Goal: Task Accomplishment & Management: Use online tool/utility

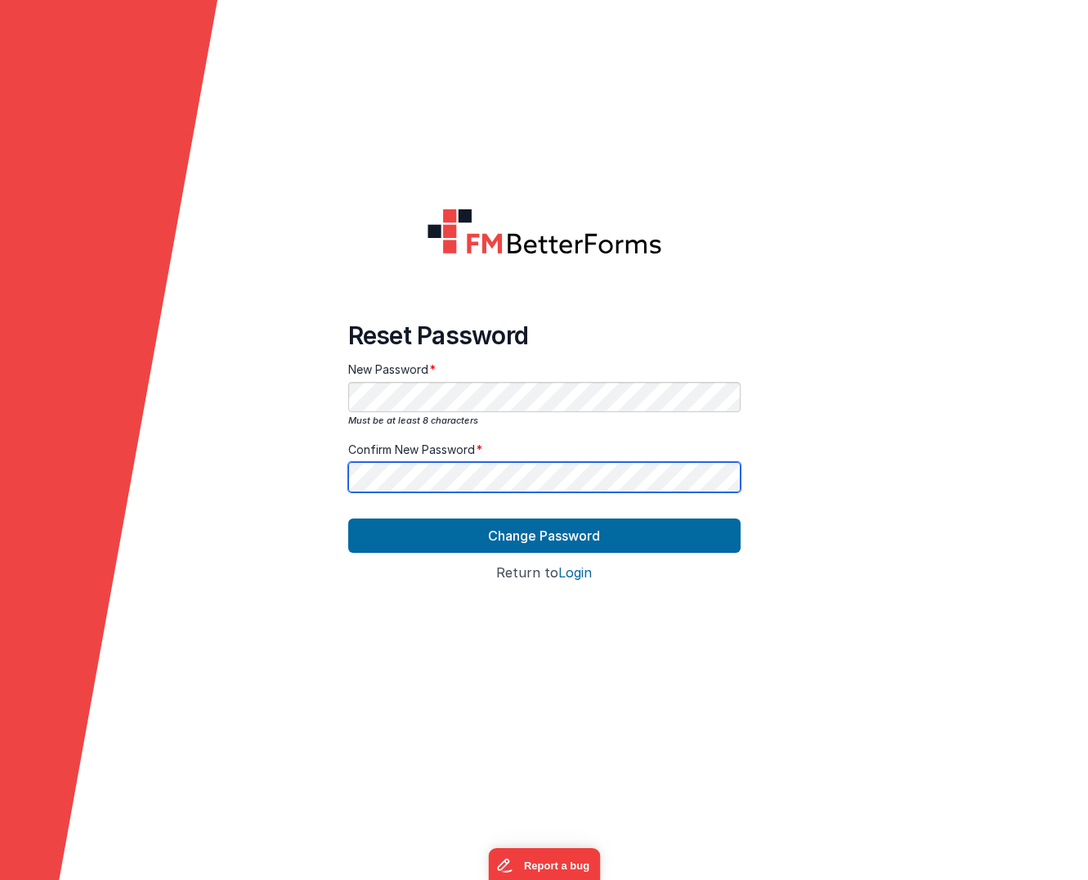
click at [348, 518] on button "Change Password" at bounding box center [544, 535] width 392 height 34
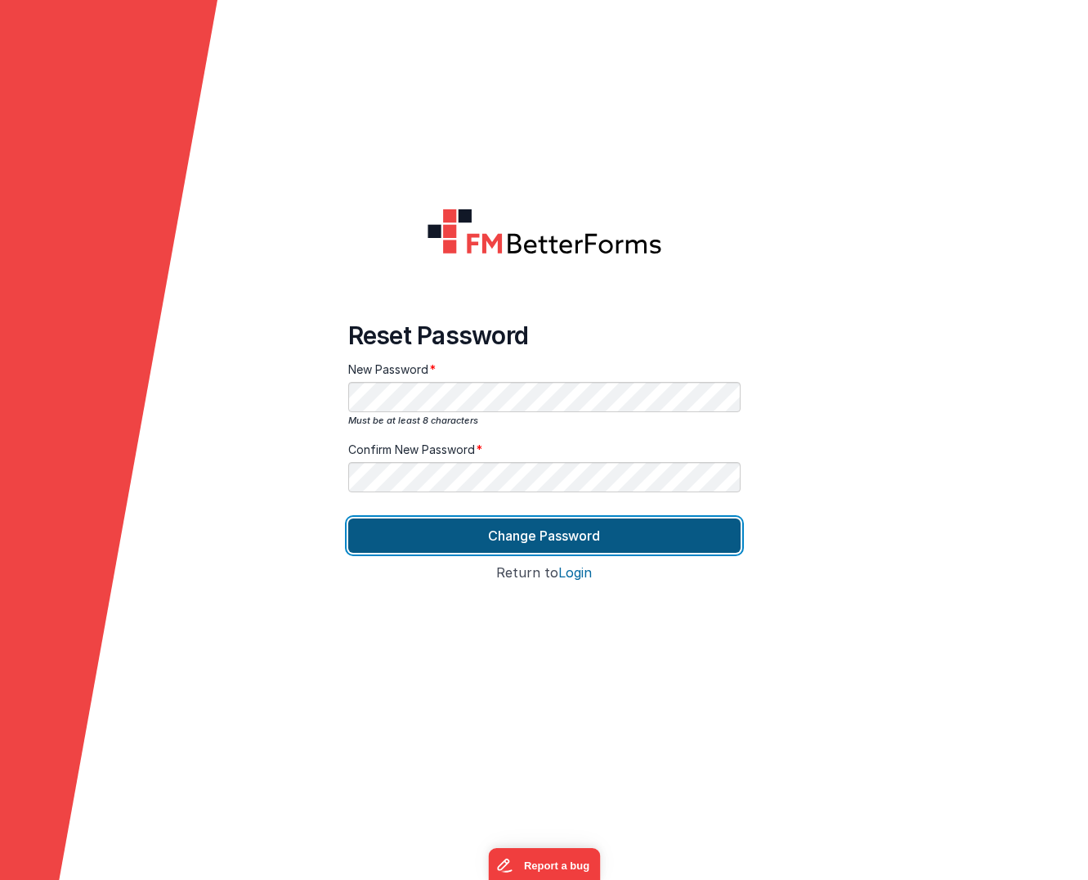
click at [467, 526] on button "Change Password" at bounding box center [544, 535] width 392 height 34
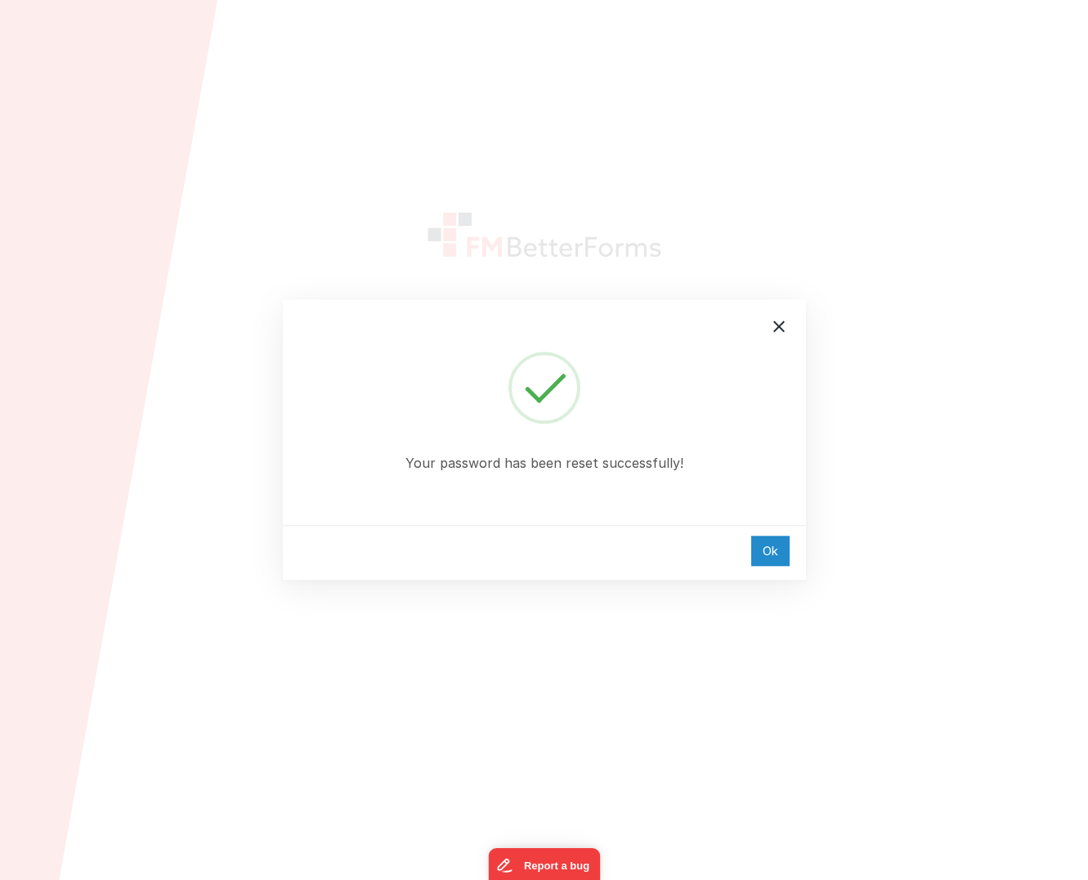
click at [770, 543] on div "Ok" at bounding box center [770, 550] width 38 height 30
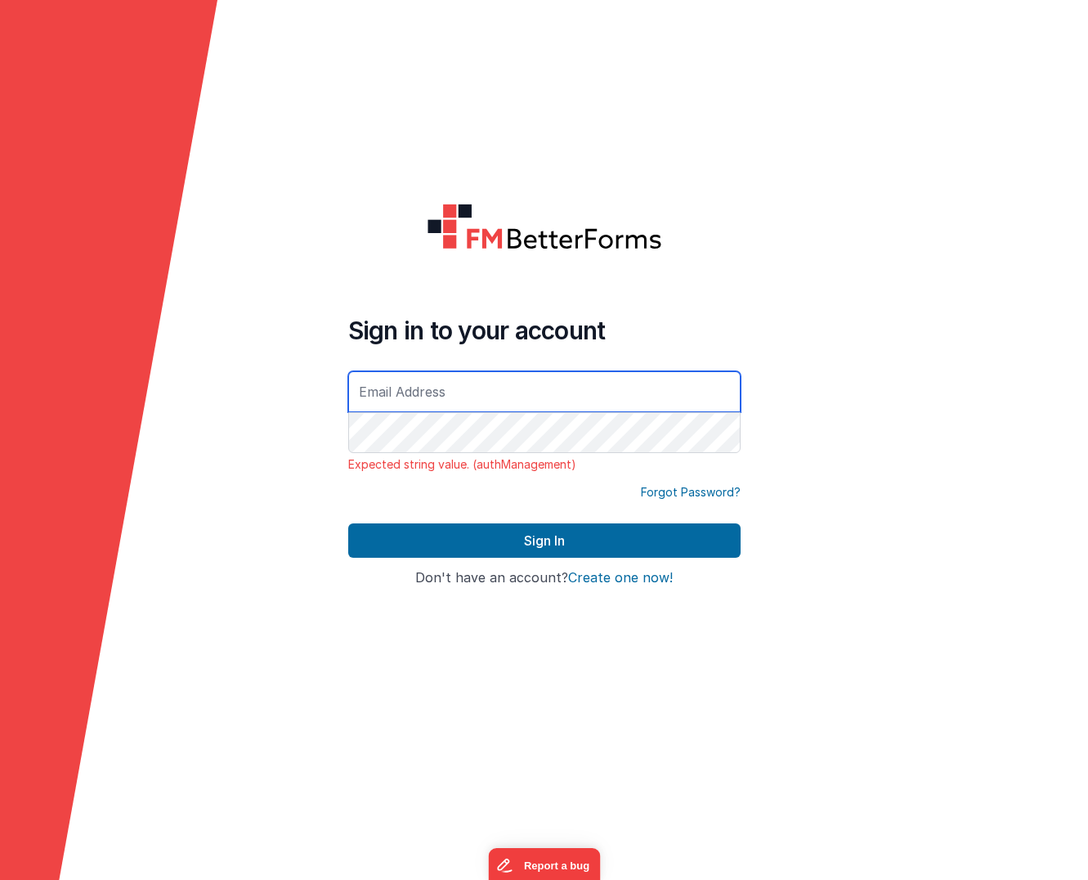
click at [439, 384] on input "text" at bounding box center [544, 391] width 392 height 41
type input "[EMAIL_ADDRESS][DOMAIN_NAME]"
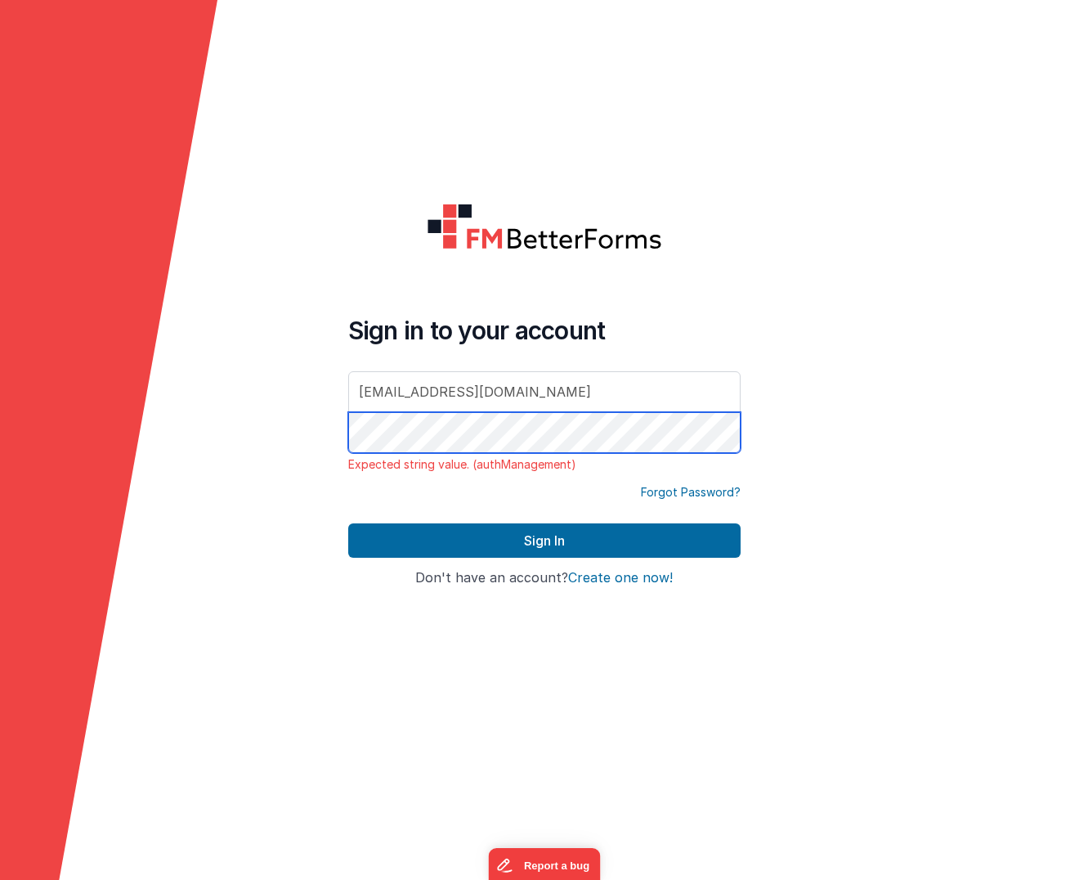
click at [348, 523] on button "Sign In" at bounding box center [544, 540] width 392 height 34
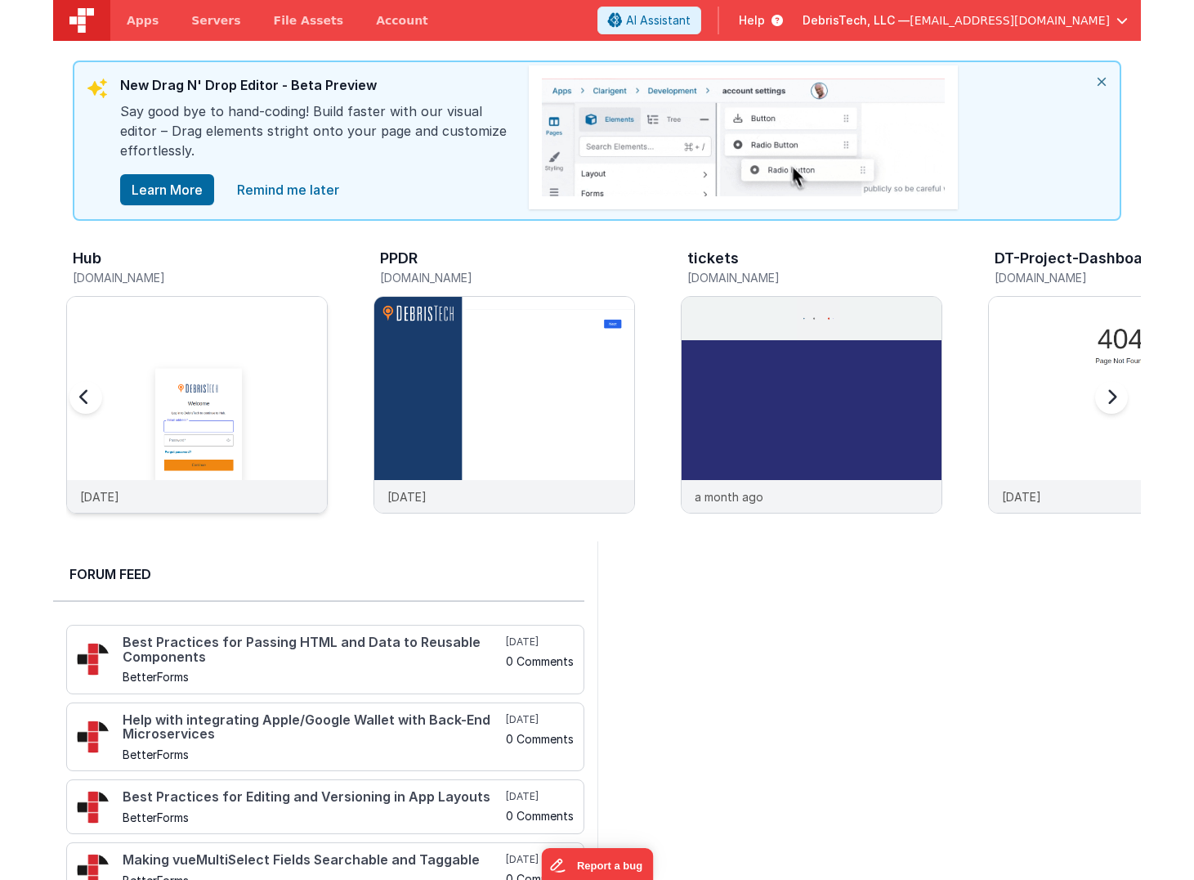
scroll to position [7, 0]
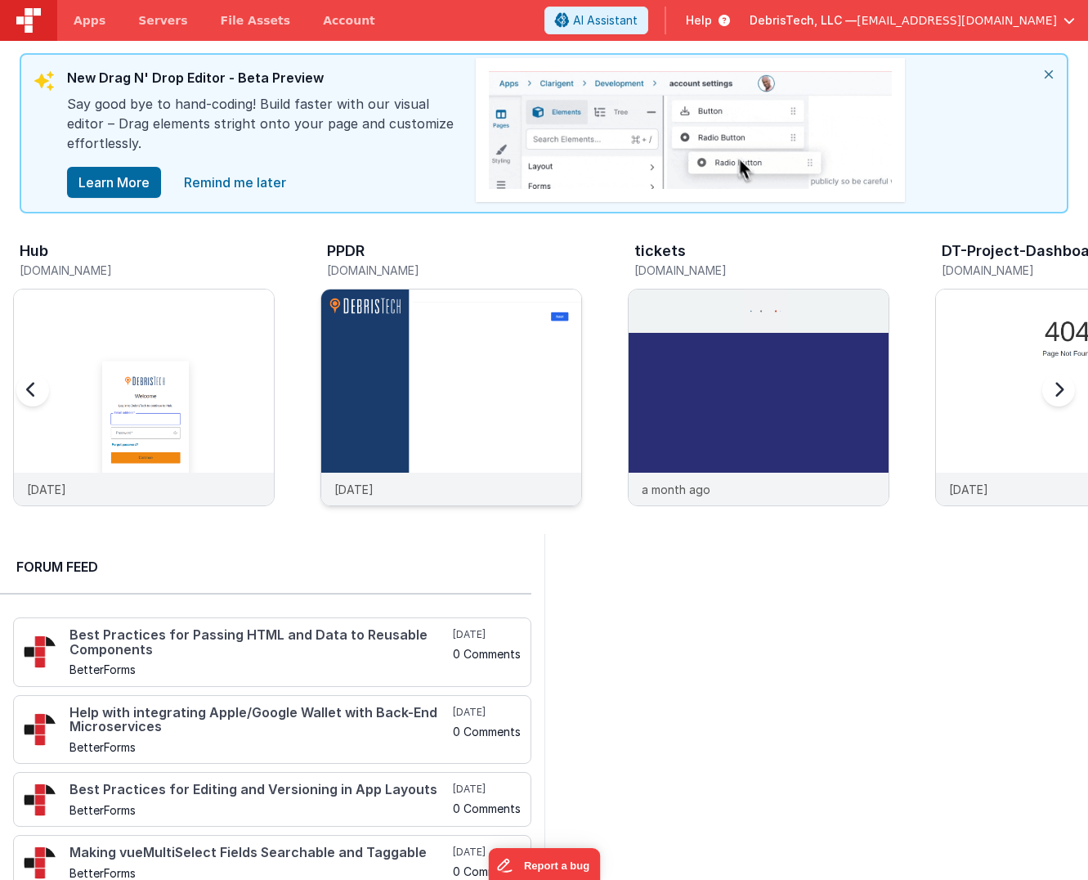
click at [362, 393] on img at bounding box center [451, 419] width 260 height 260
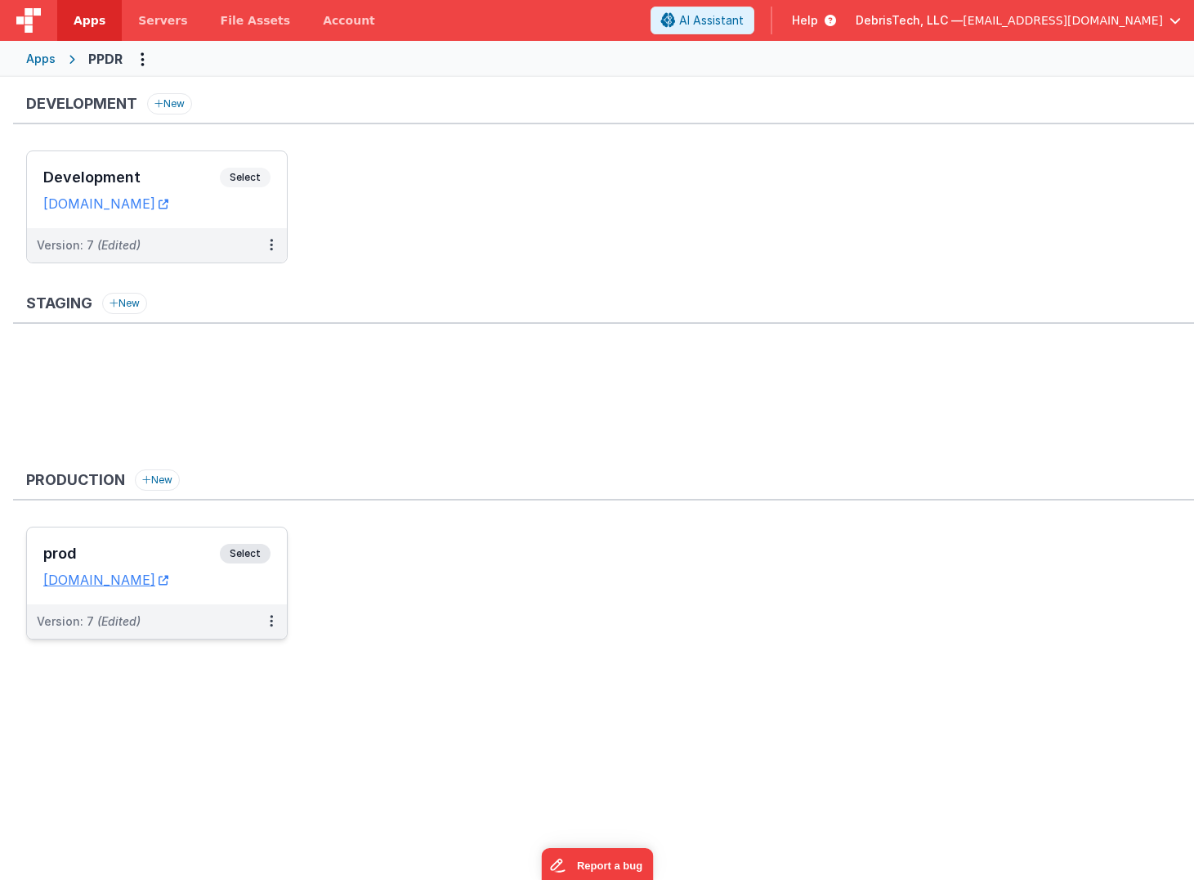
click at [193, 552] on h3 "prod" at bounding box center [131, 553] width 177 height 16
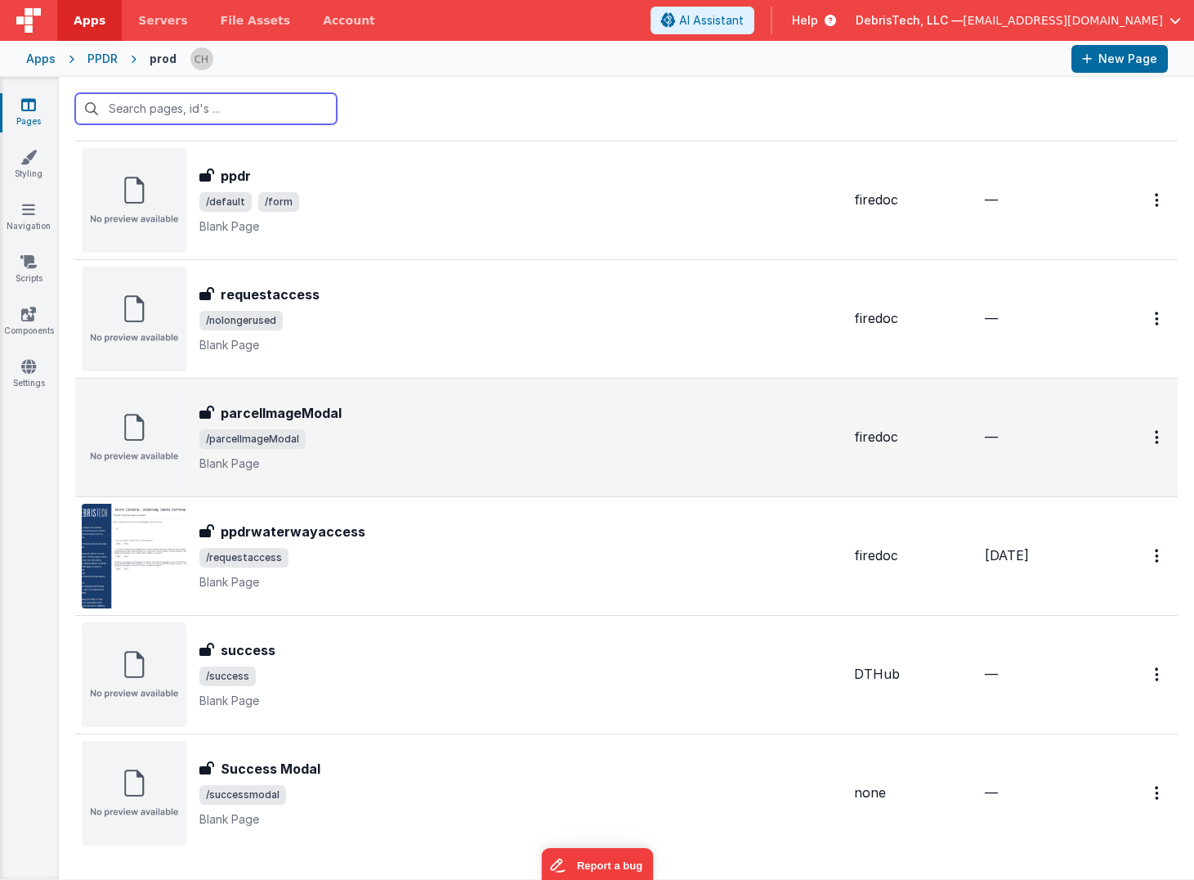
scroll to position [86, 0]
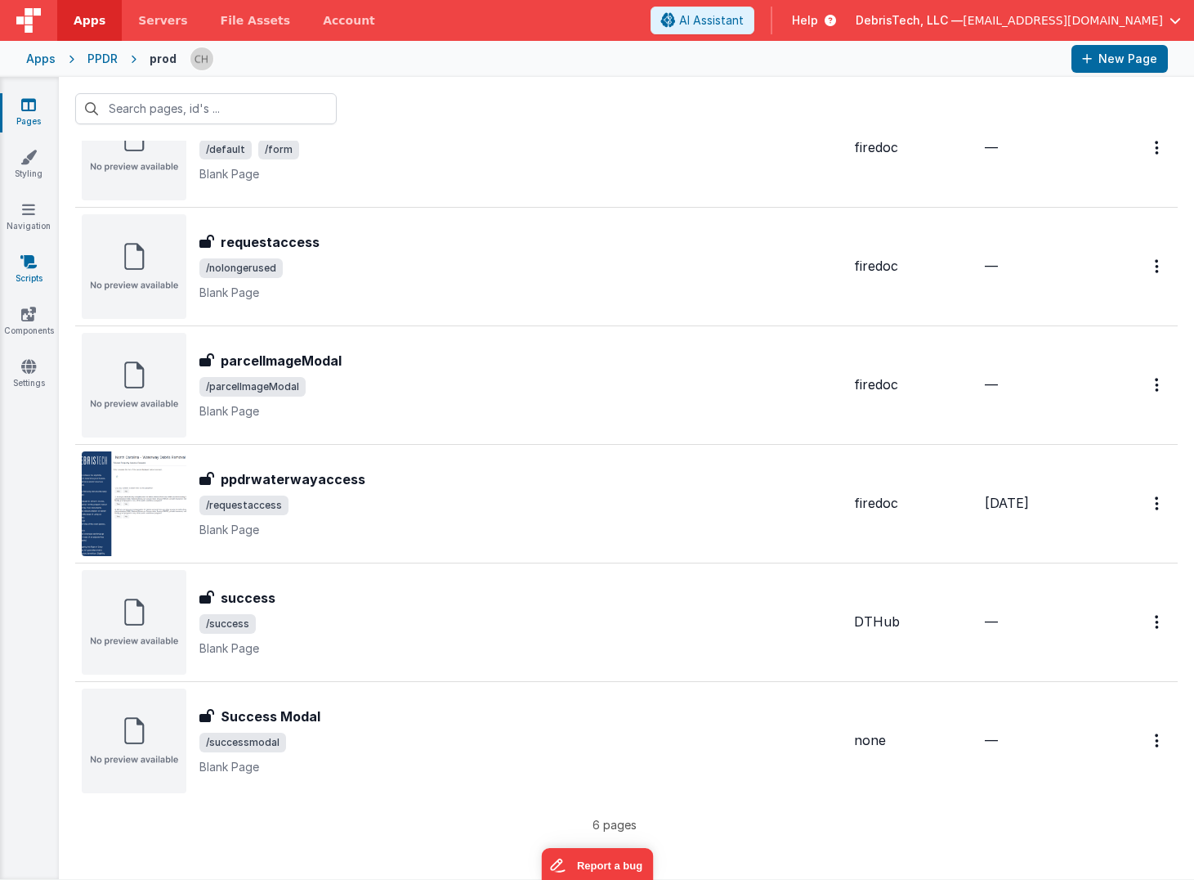
click at [30, 258] on icon at bounding box center [28, 261] width 16 height 16
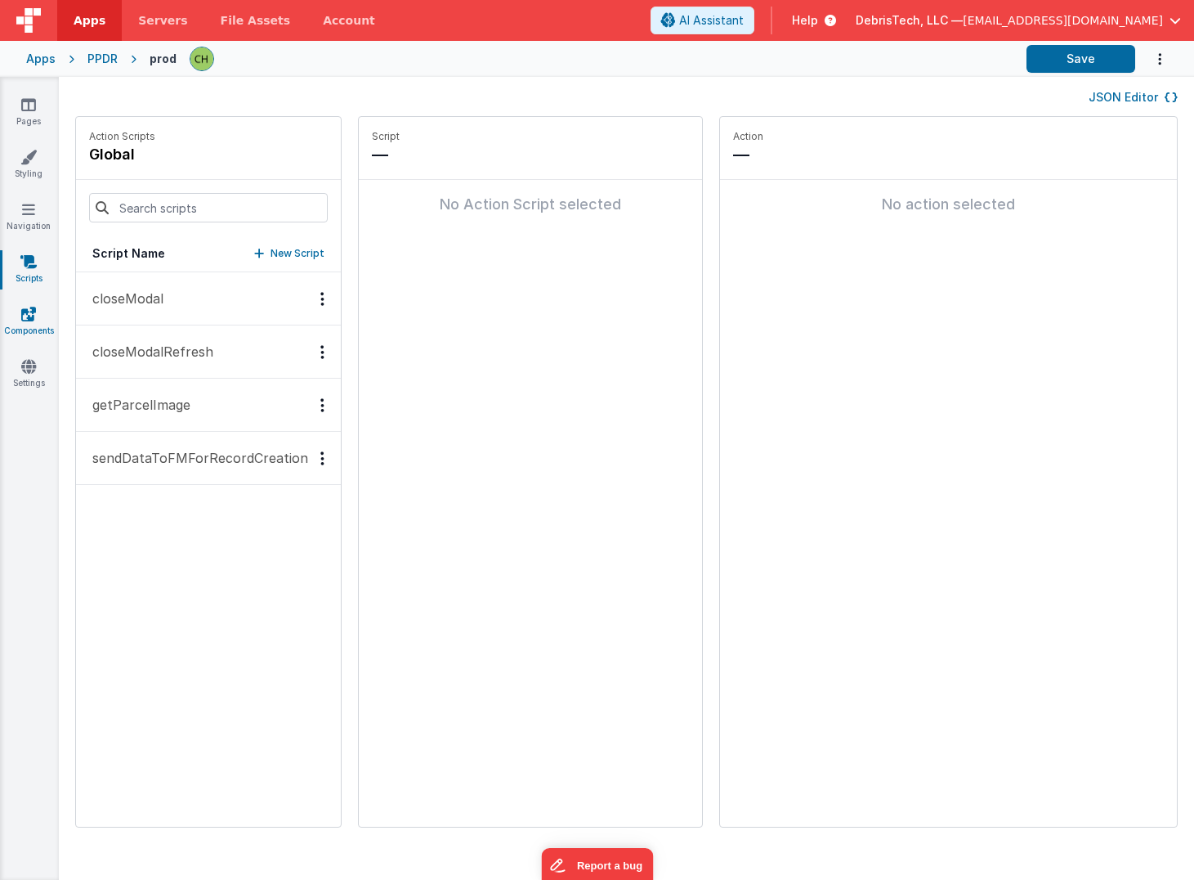
click at [42, 325] on link "Components" at bounding box center [28, 322] width 59 height 33
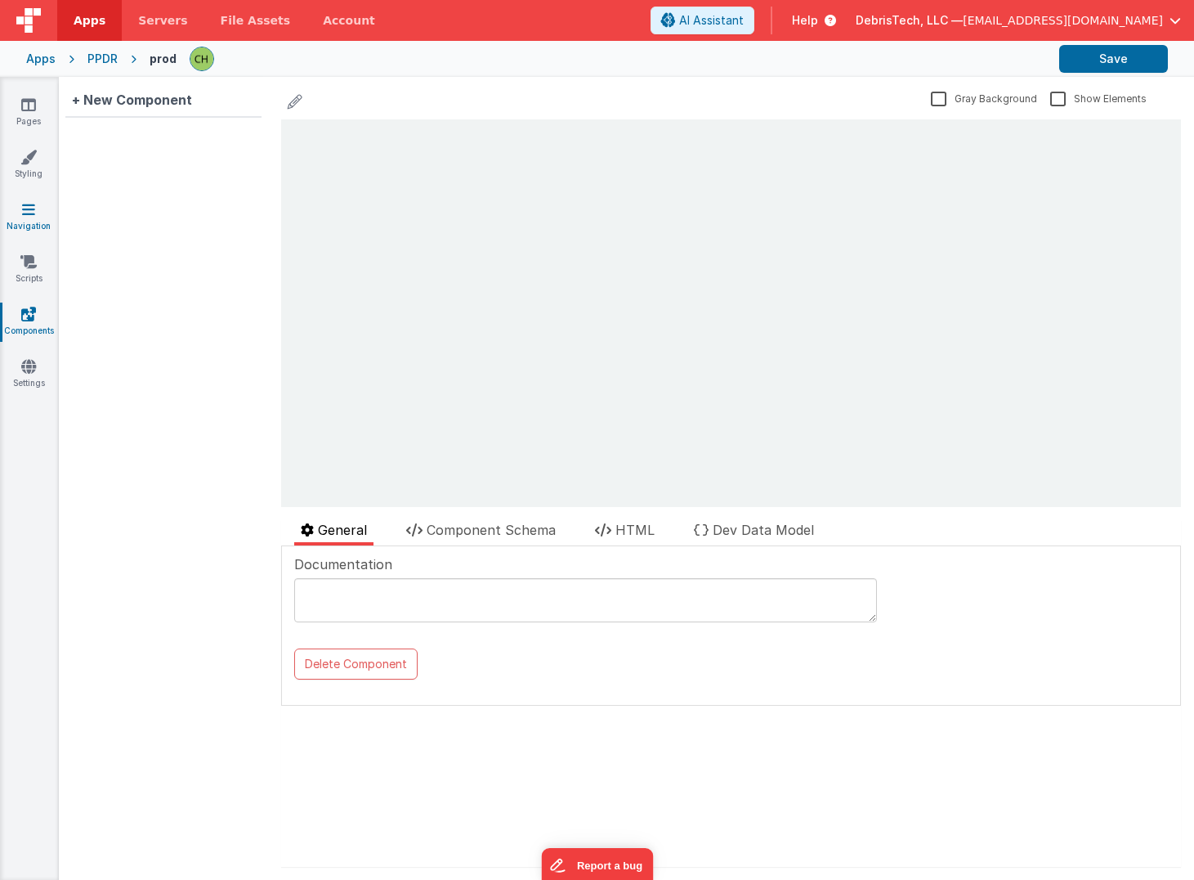
click at [34, 219] on link "Navigation" at bounding box center [28, 217] width 59 height 33
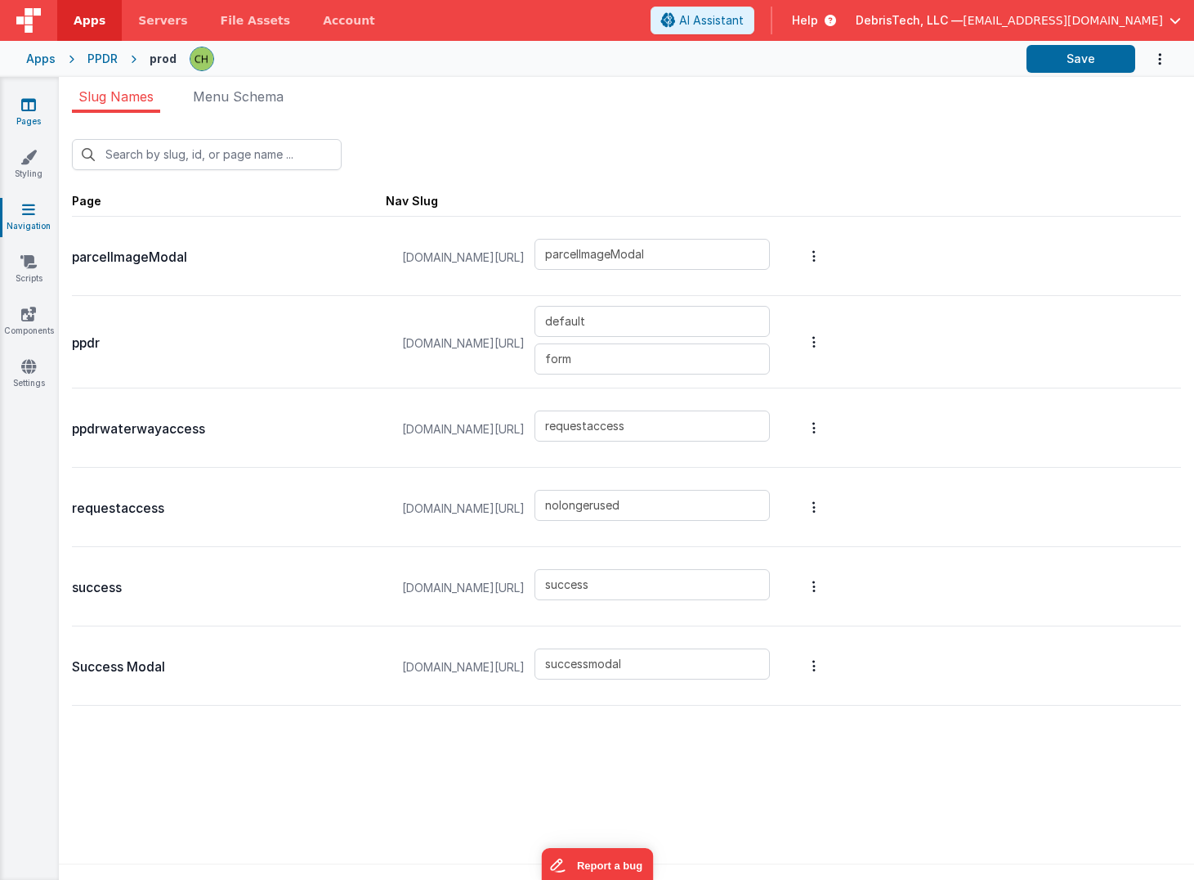
click at [29, 118] on link "Pages" at bounding box center [28, 112] width 59 height 33
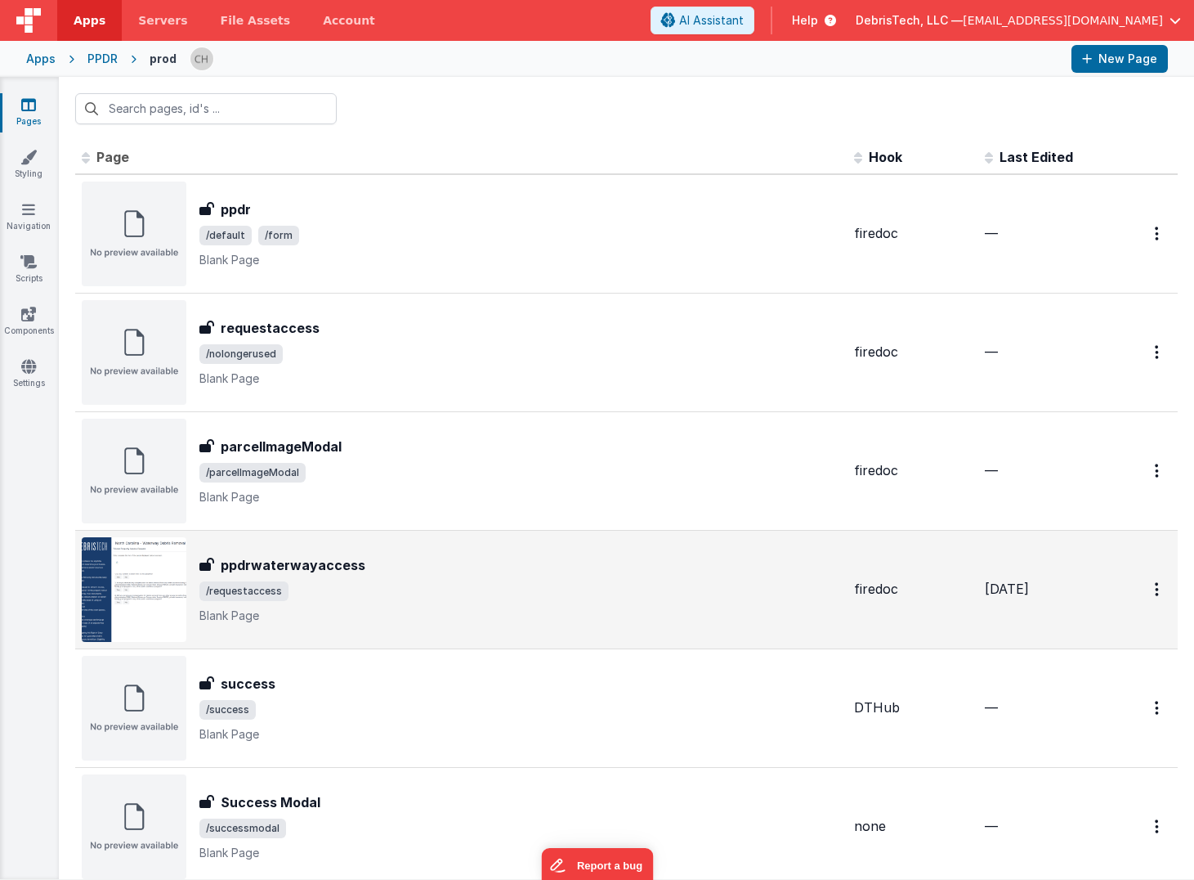
click at [326, 557] on h3 "ppdrwaterwayaccess" at bounding box center [293, 565] width 145 height 20
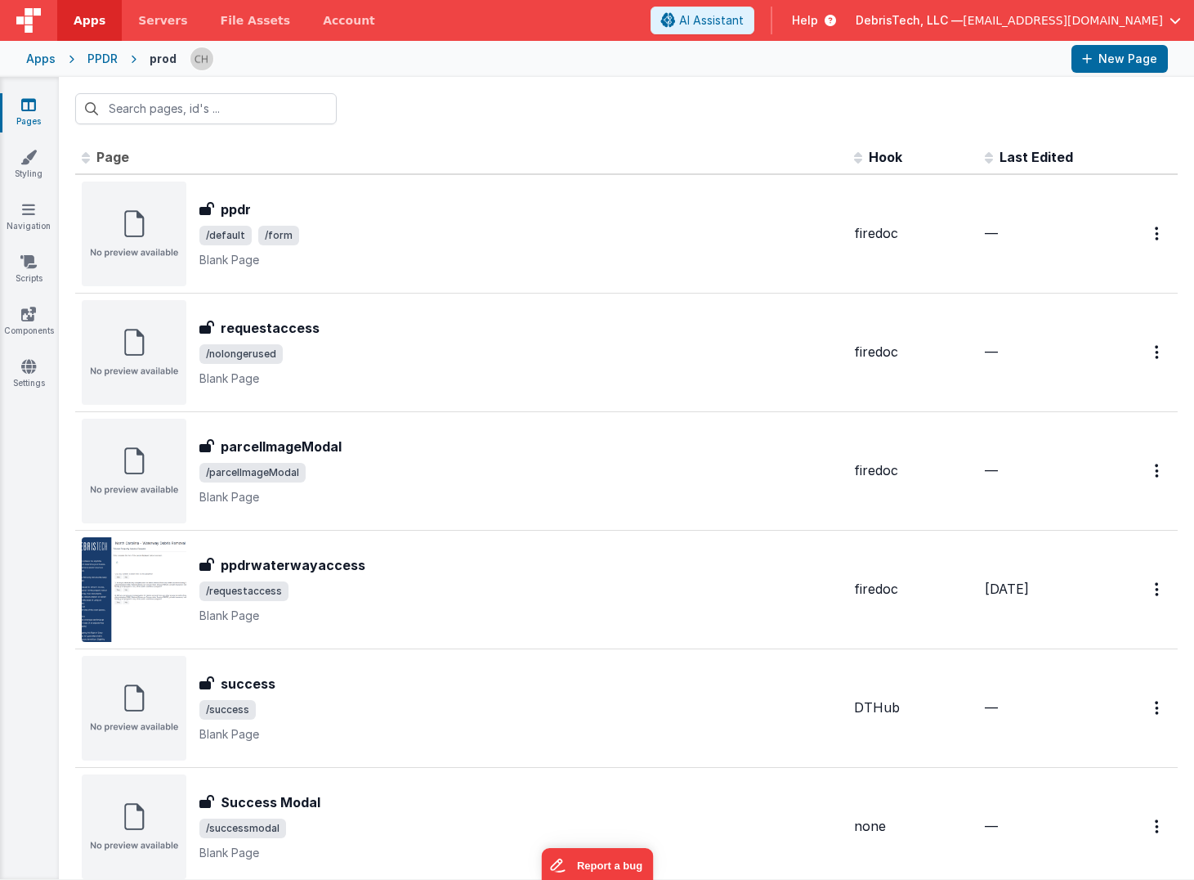
click at [1036, 161] on span "Last Edited" at bounding box center [1037, 157] width 74 height 16
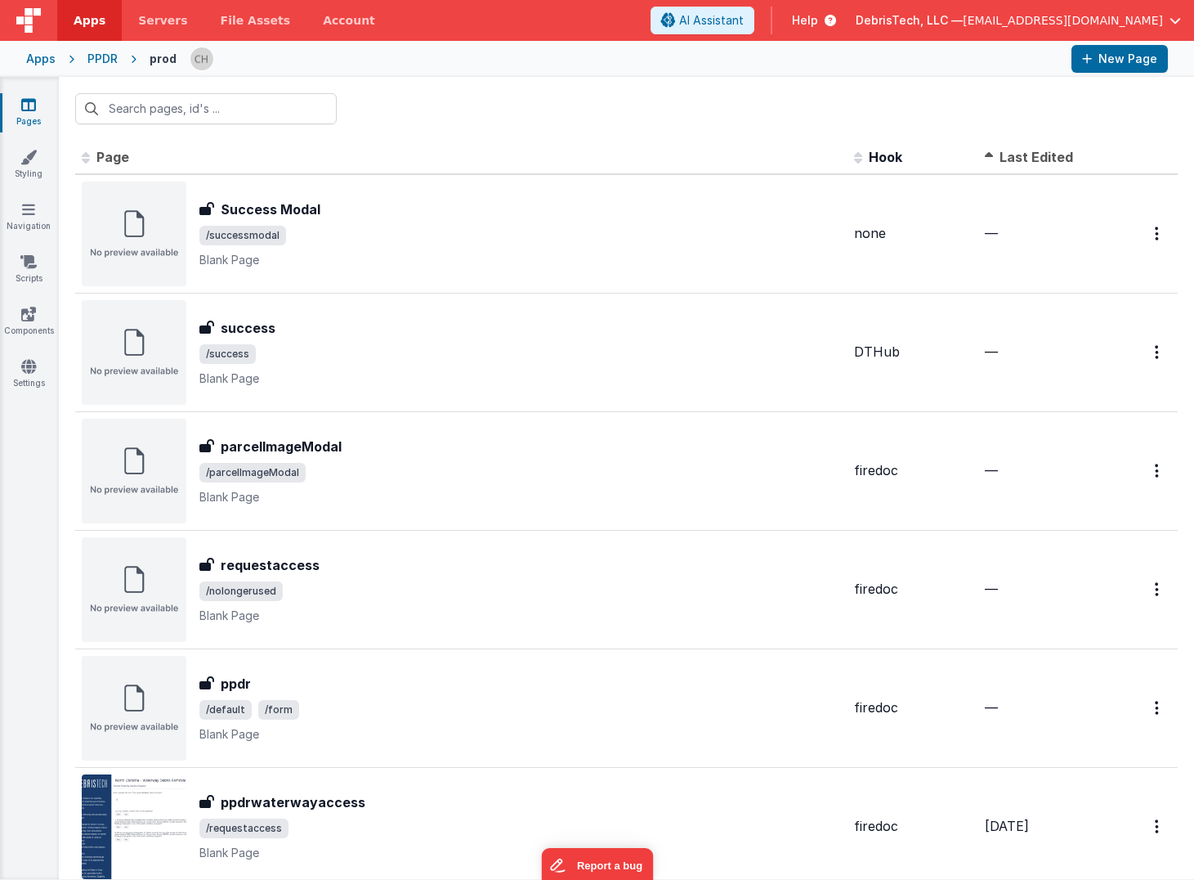
click at [1031, 155] on span "Last Edited" at bounding box center [1037, 157] width 74 height 16
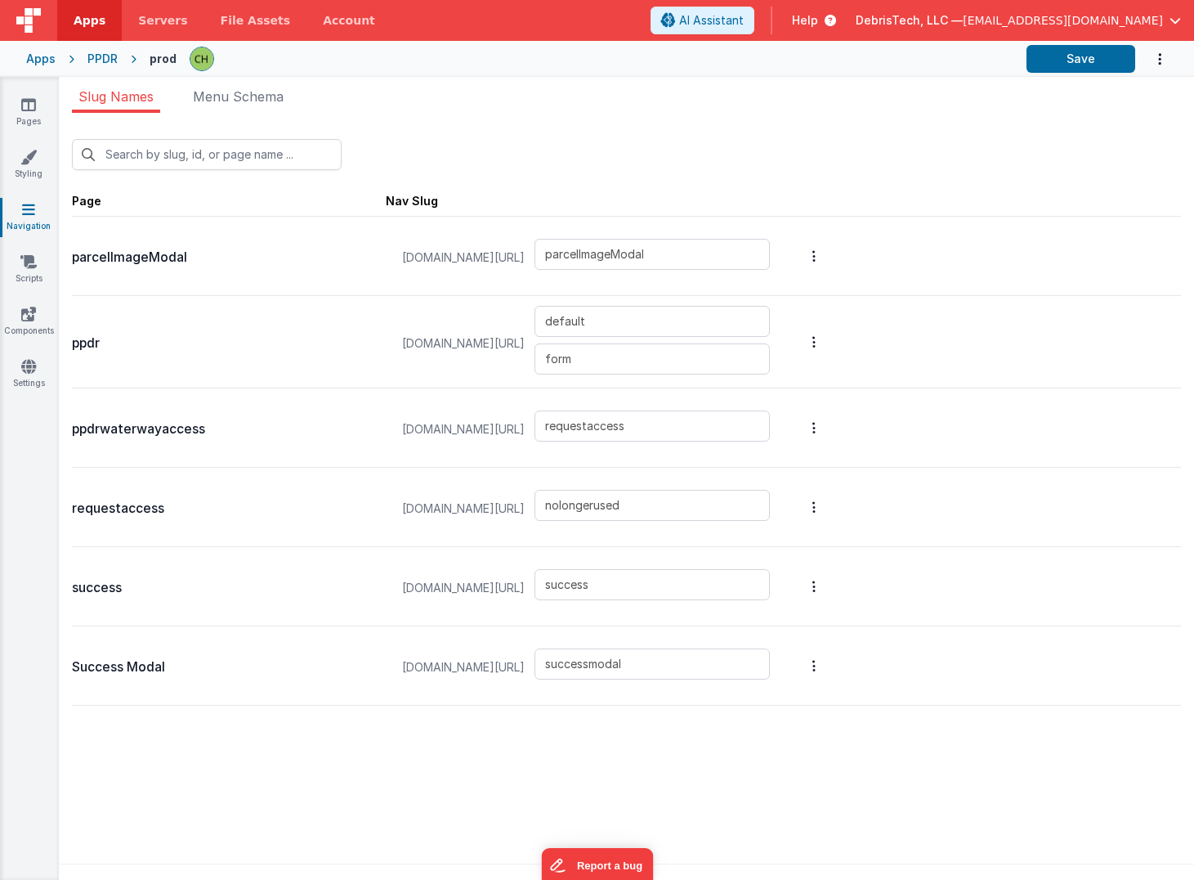
click at [42, 57] on div "Apps" at bounding box center [40, 59] width 29 height 16
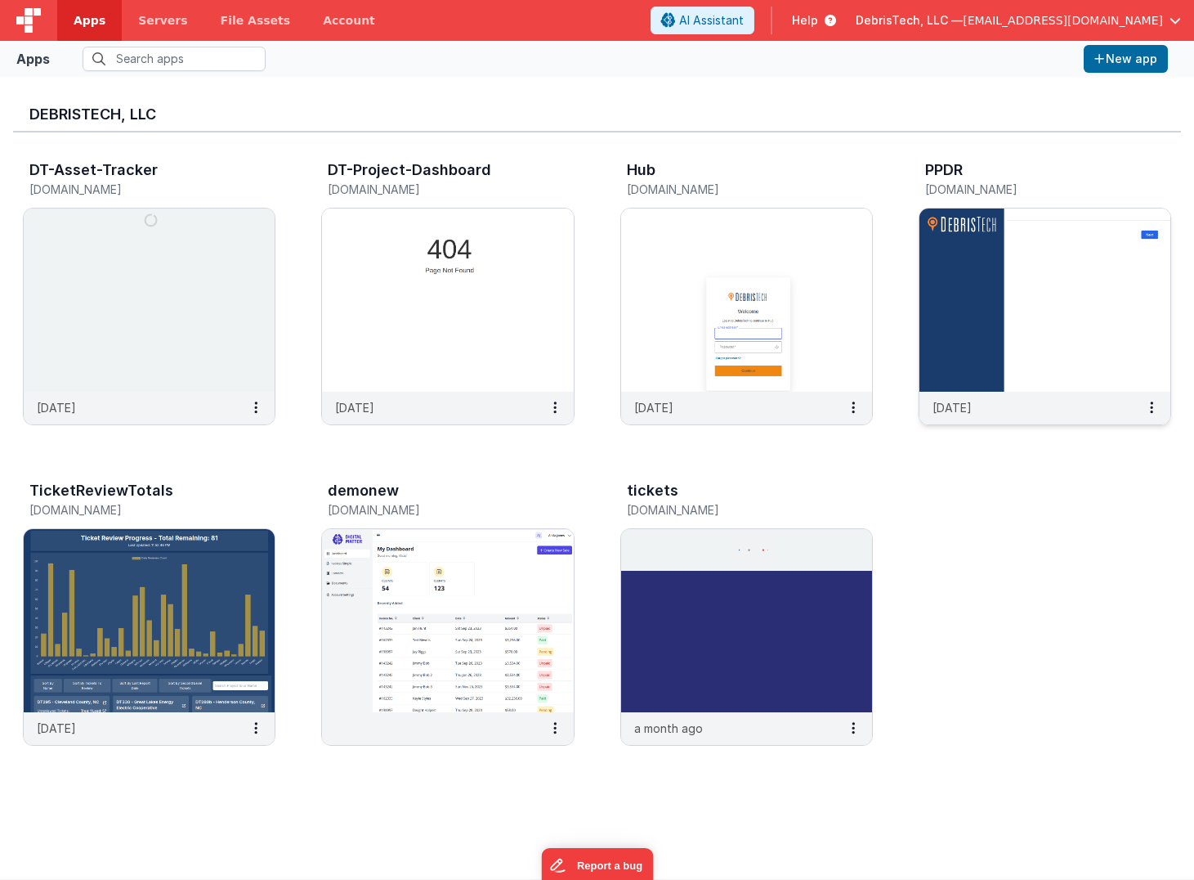
click at [1000, 271] on img at bounding box center [1045, 299] width 251 height 183
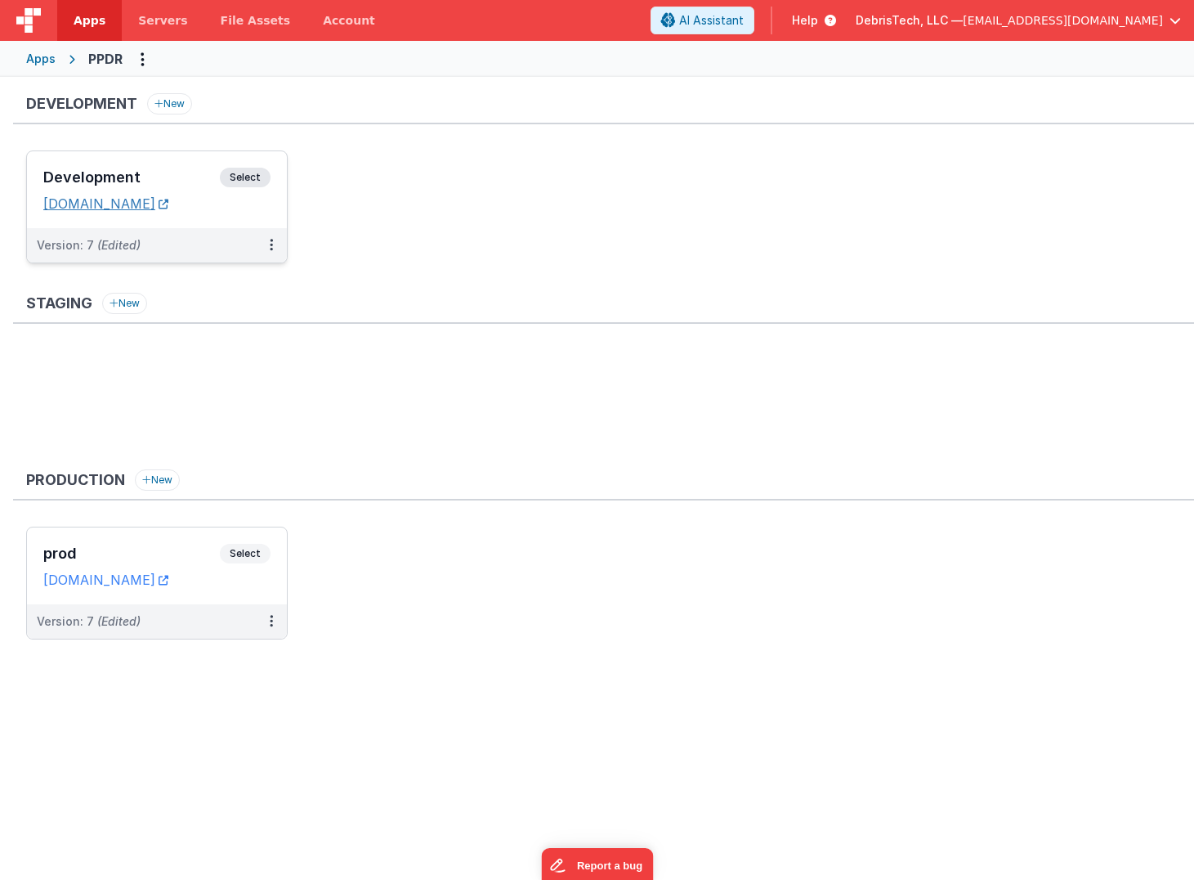
click at [141, 200] on link "[DOMAIN_NAME]" at bounding box center [105, 203] width 125 height 16
click at [224, 217] on div "Development Select URLs [DOMAIN_NAME]" at bounding box center [157, 189] width 260 height 77
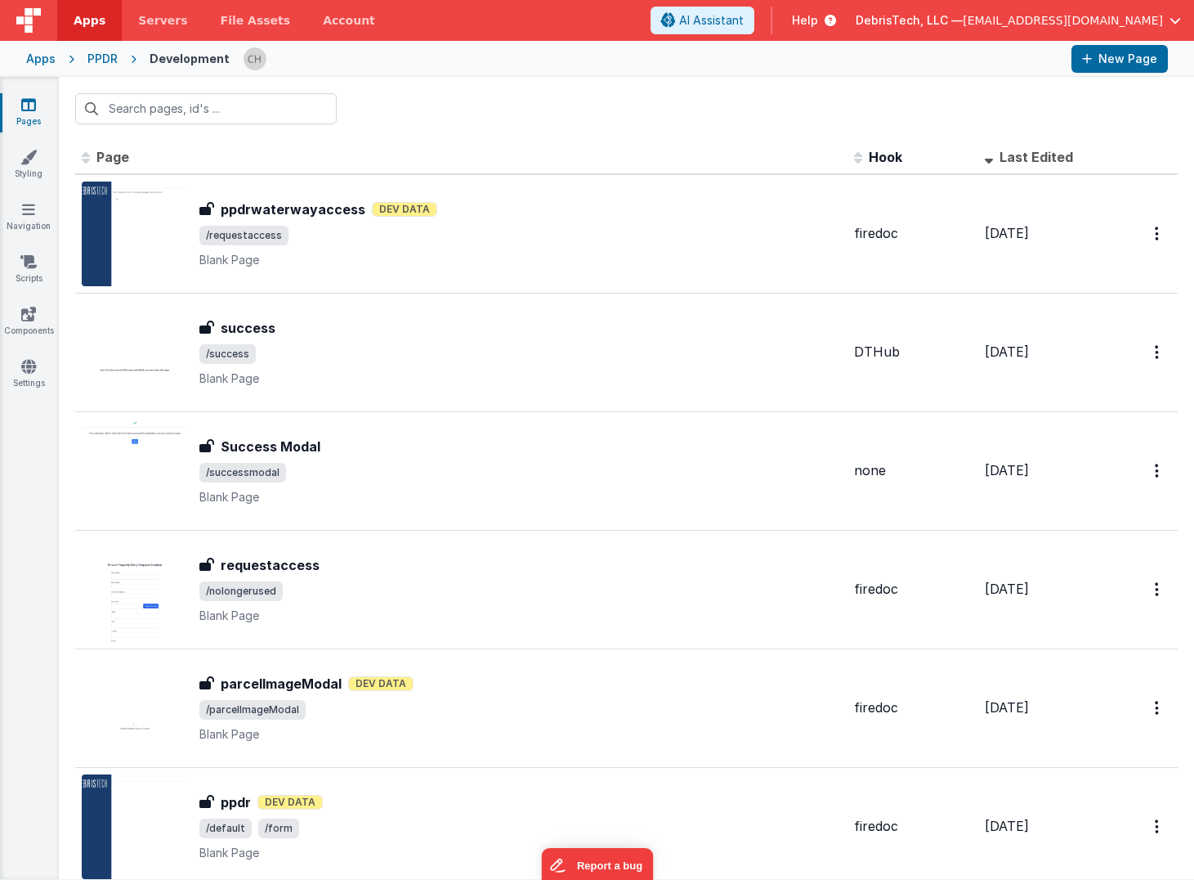
click at [1023, 159] on span "Last Edited" at bounding box center [1037, 157] width 74 height 16
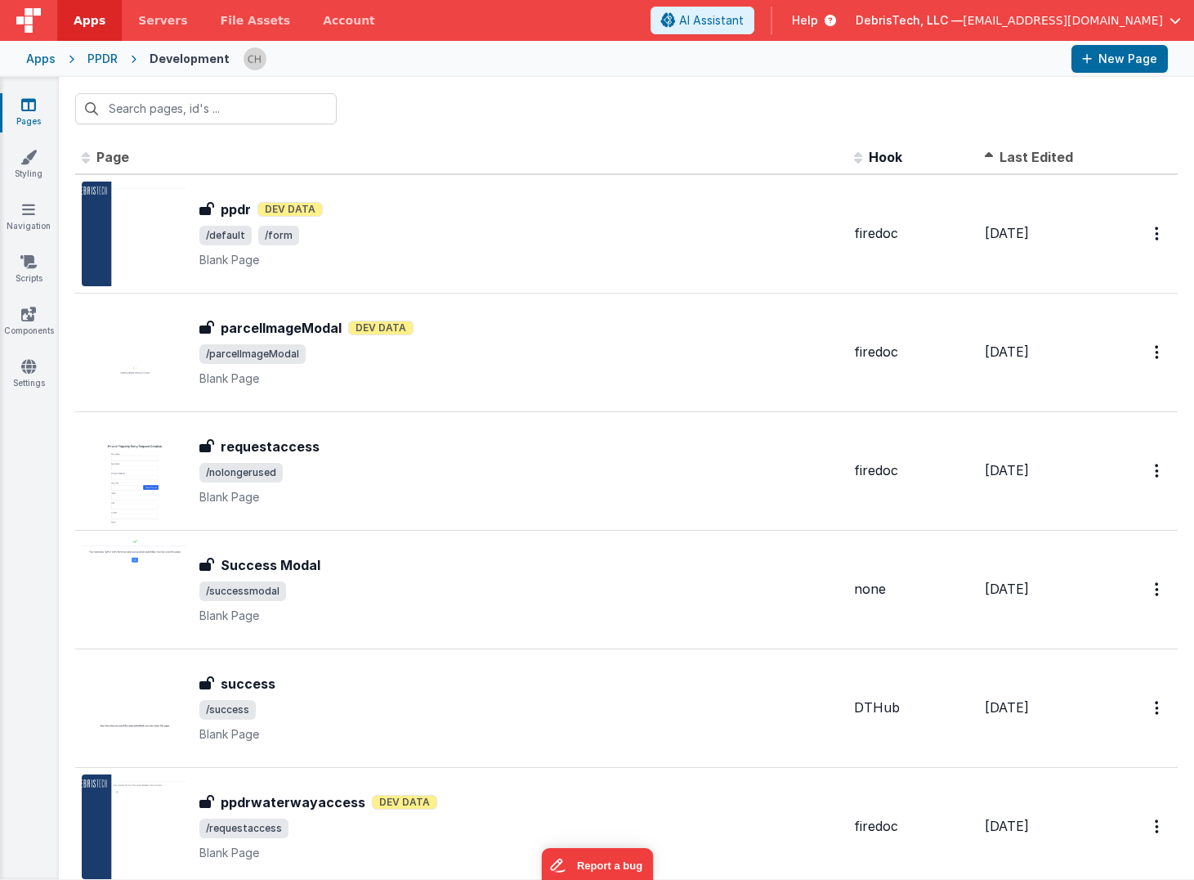
click at [1023, 159] on span "Last Edited" at bounding box center [1037, 157] width 74 height 16
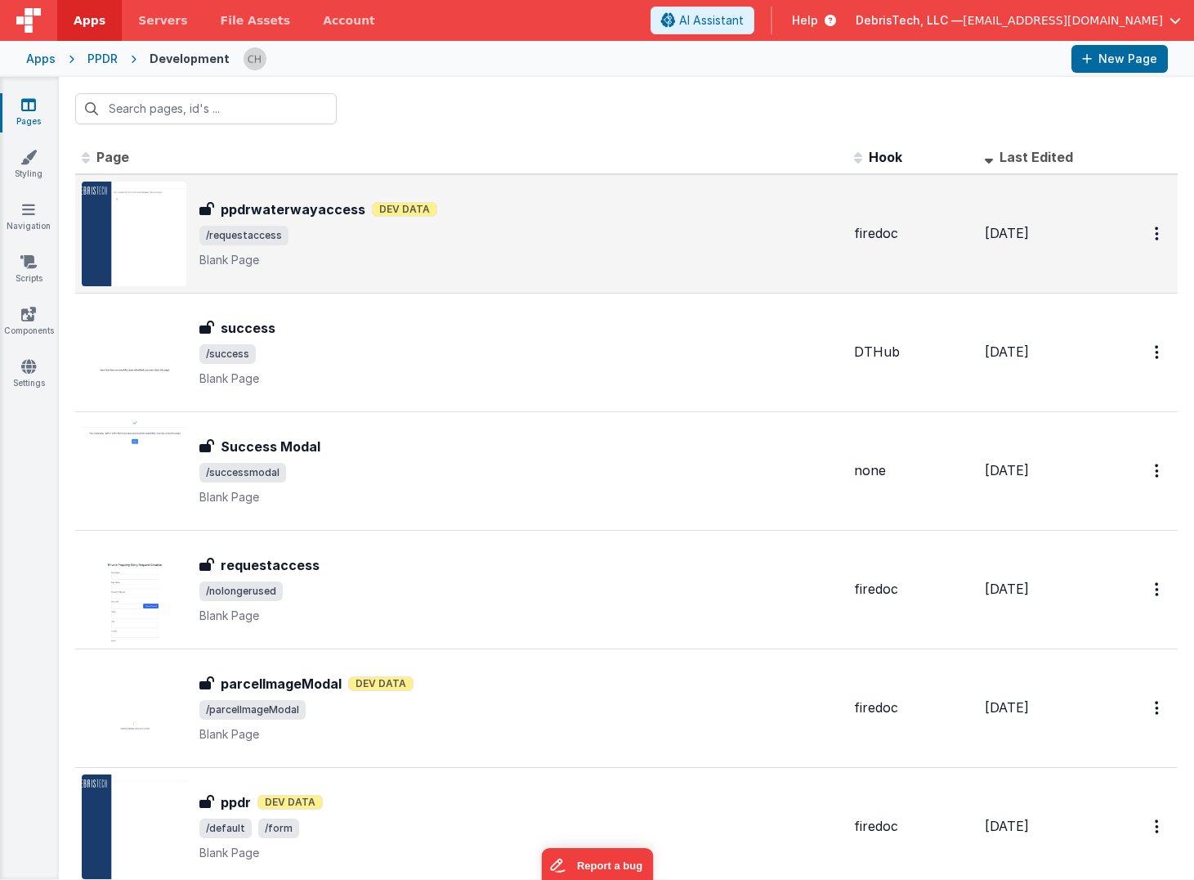
click at [364, 246] on div "ppdrwaterwayaccess ppdrwaterwayaccess Dev Data /requestaccess Blank Page" at bounding box center [520, 233] width 642 height 69
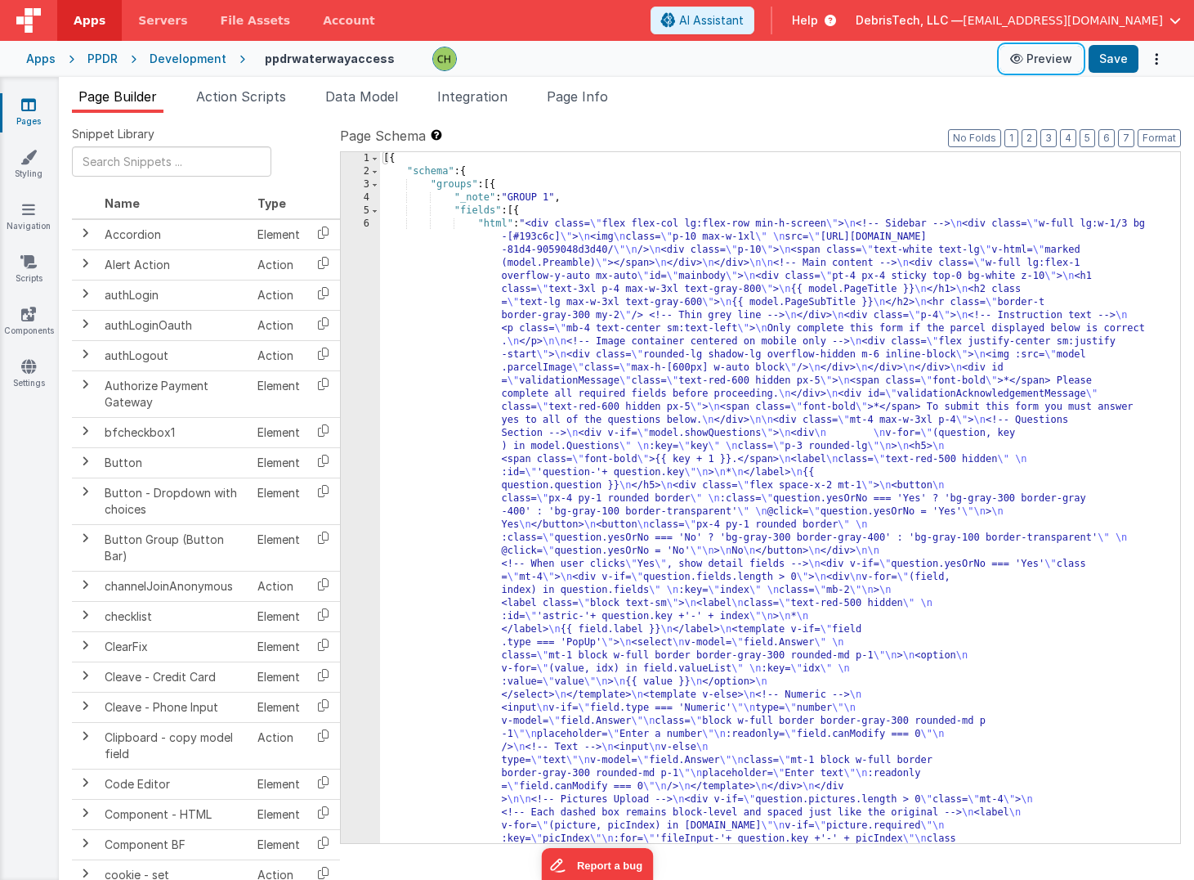
click at [1043, 58] on button "Preview" at bounding box center [1042, 59] width 82 height 26
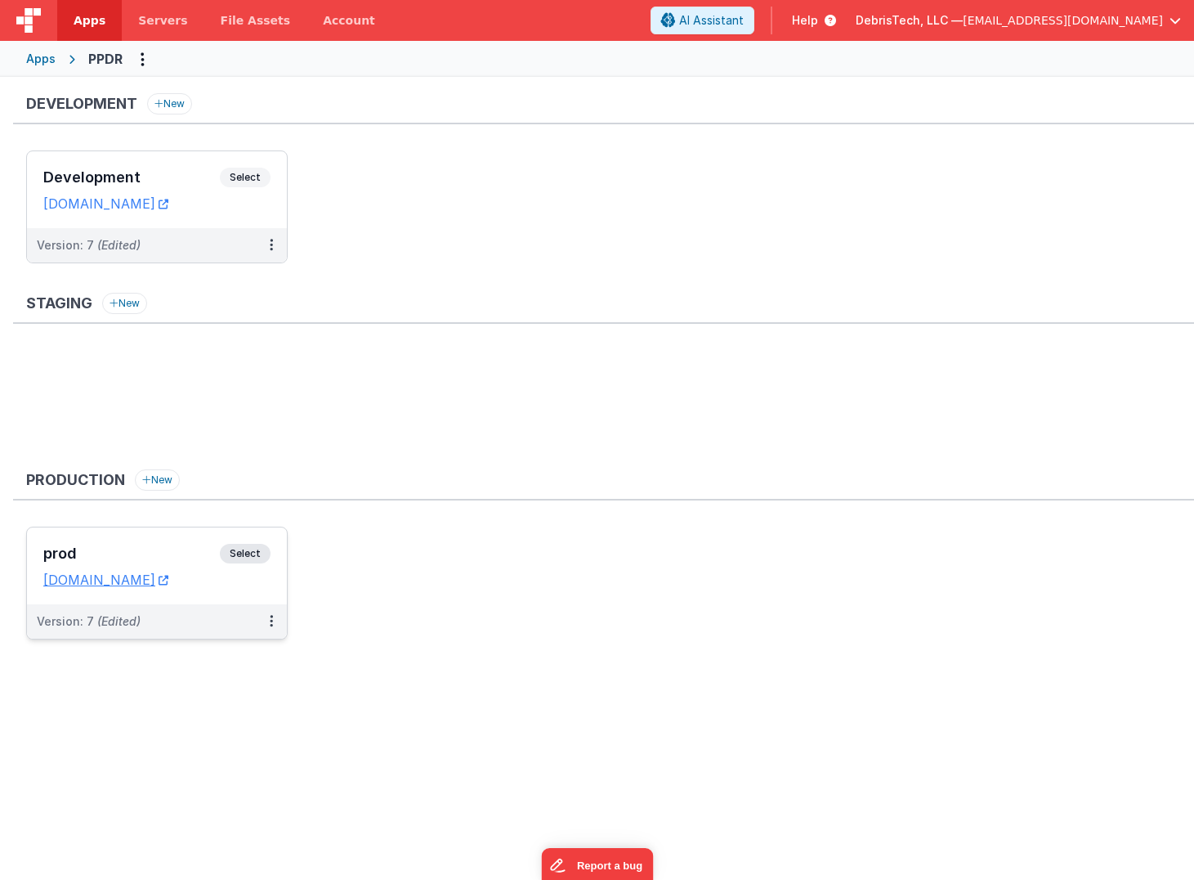
click at [241, 598] on div "prod Select URLs [DOMAIN_NAME]" at bounding box center [157, 565] width 260 height 77
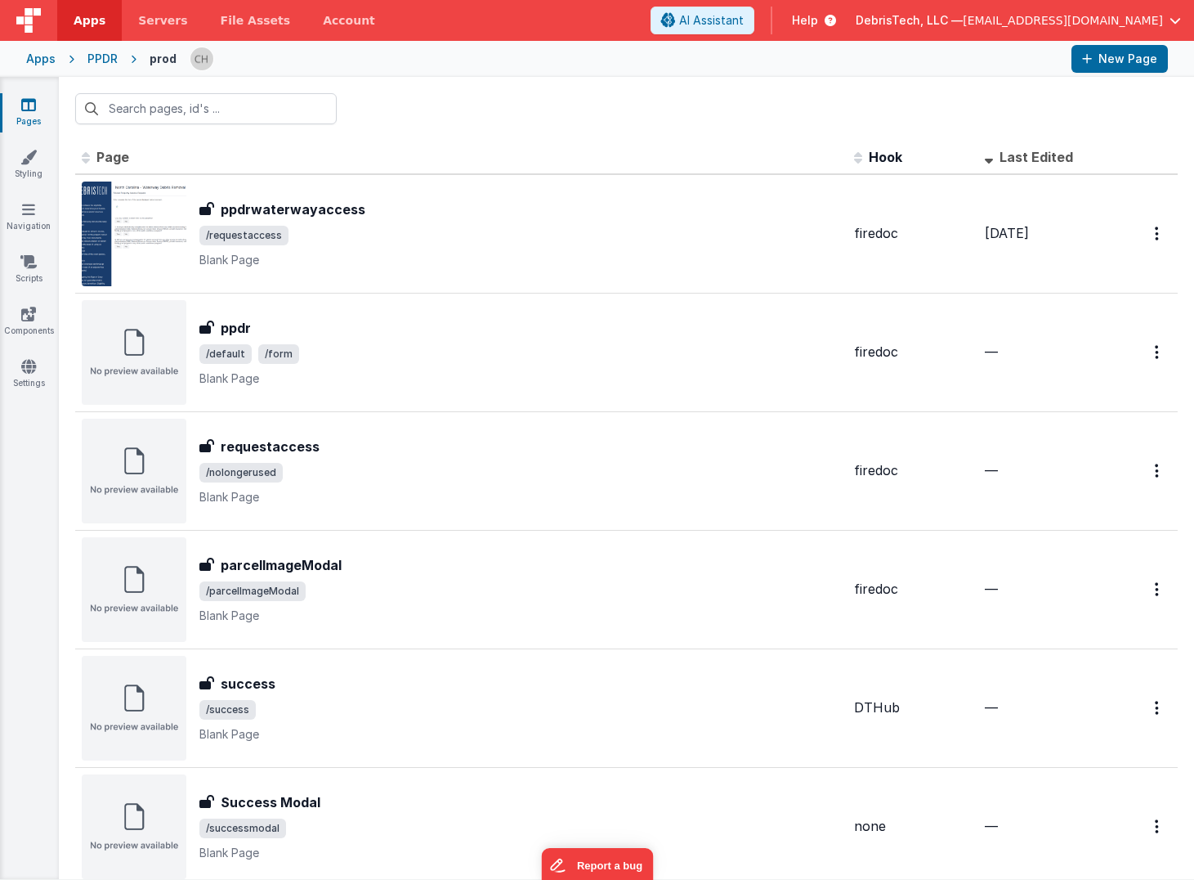
click at [1050, 164] on span "Last Edited" at bounding box center [1037, 157] width 74 height 16
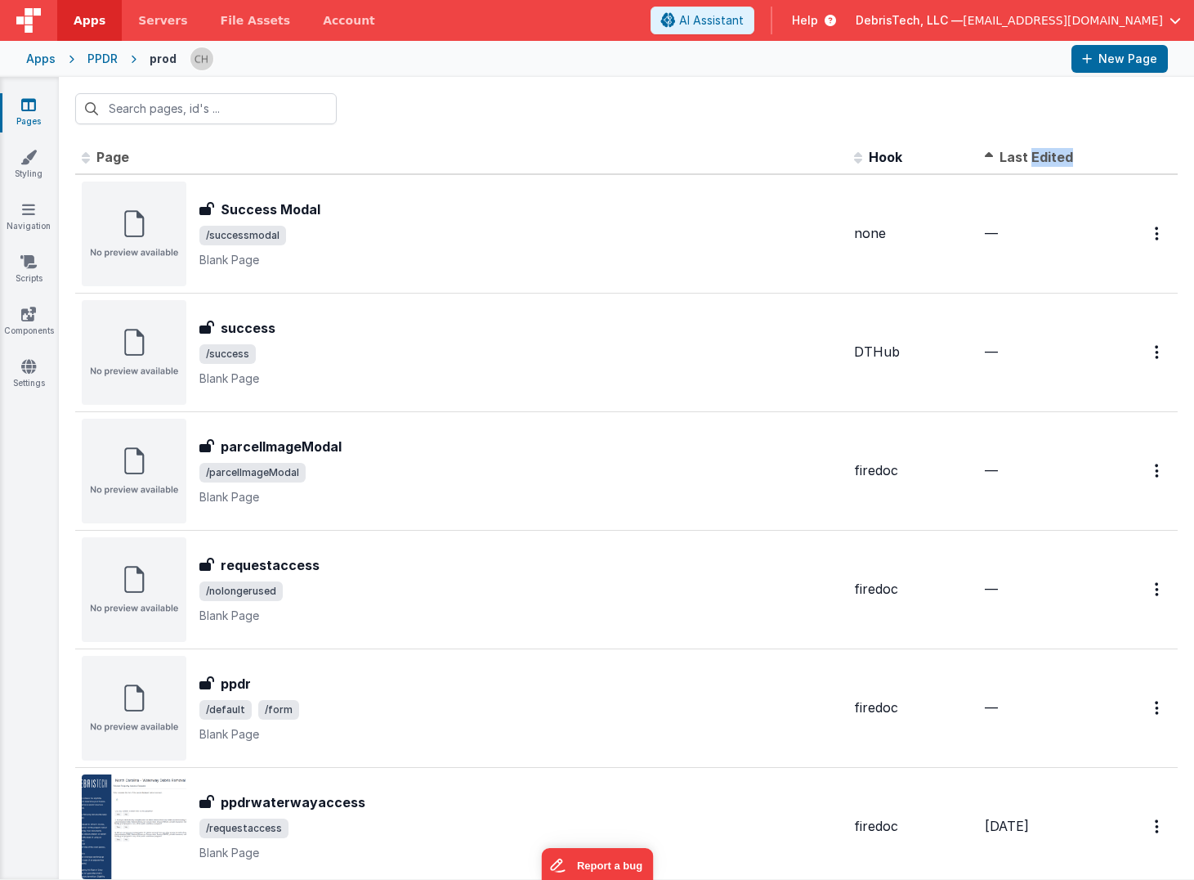
click at [1050, 164] on span "Last Edited" at bounding box center [1037, 157] width 74 height 16
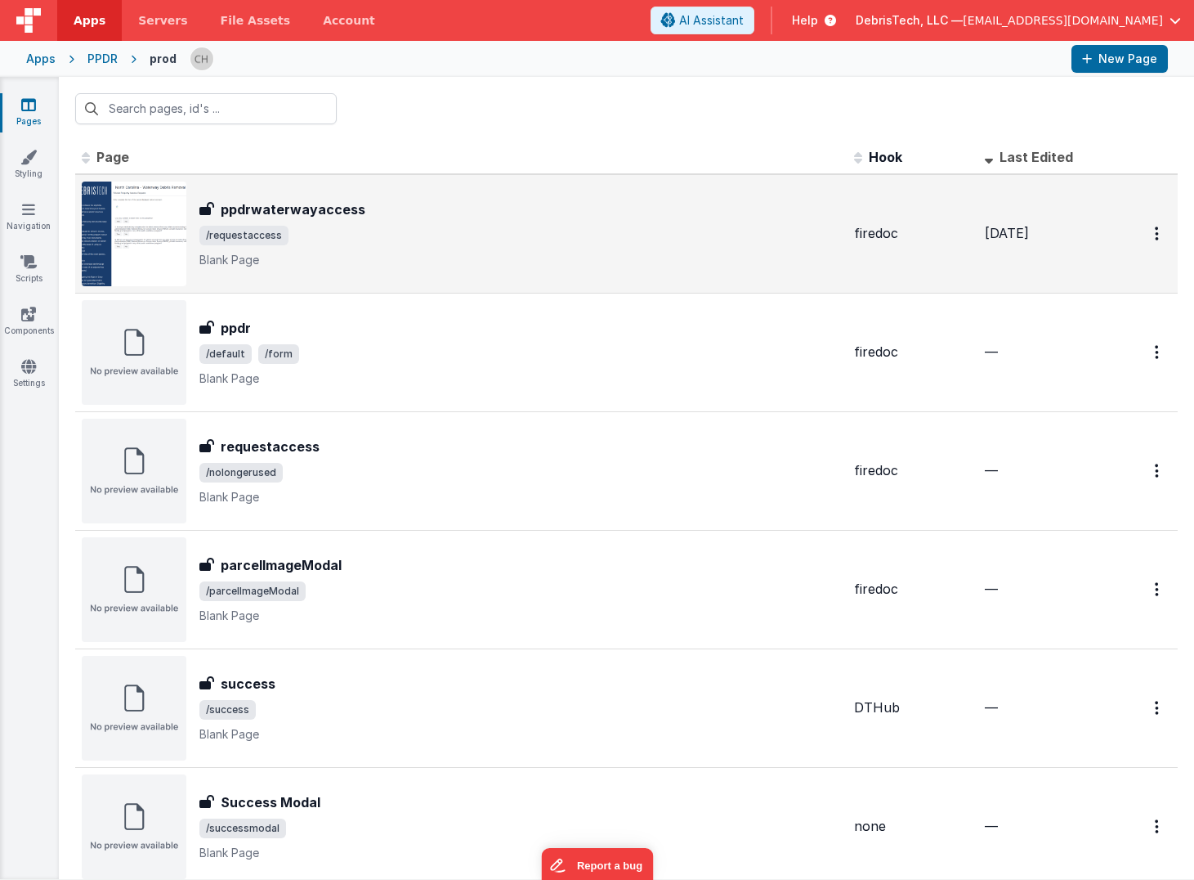
click at [289, 202] on h3 "ppdrwaterwayaccess" at bounding box center [293, 209] width 145 height 20
click at [633, 266] on p "Blank Page" at bounding box center [520, 260] width 642 height 16
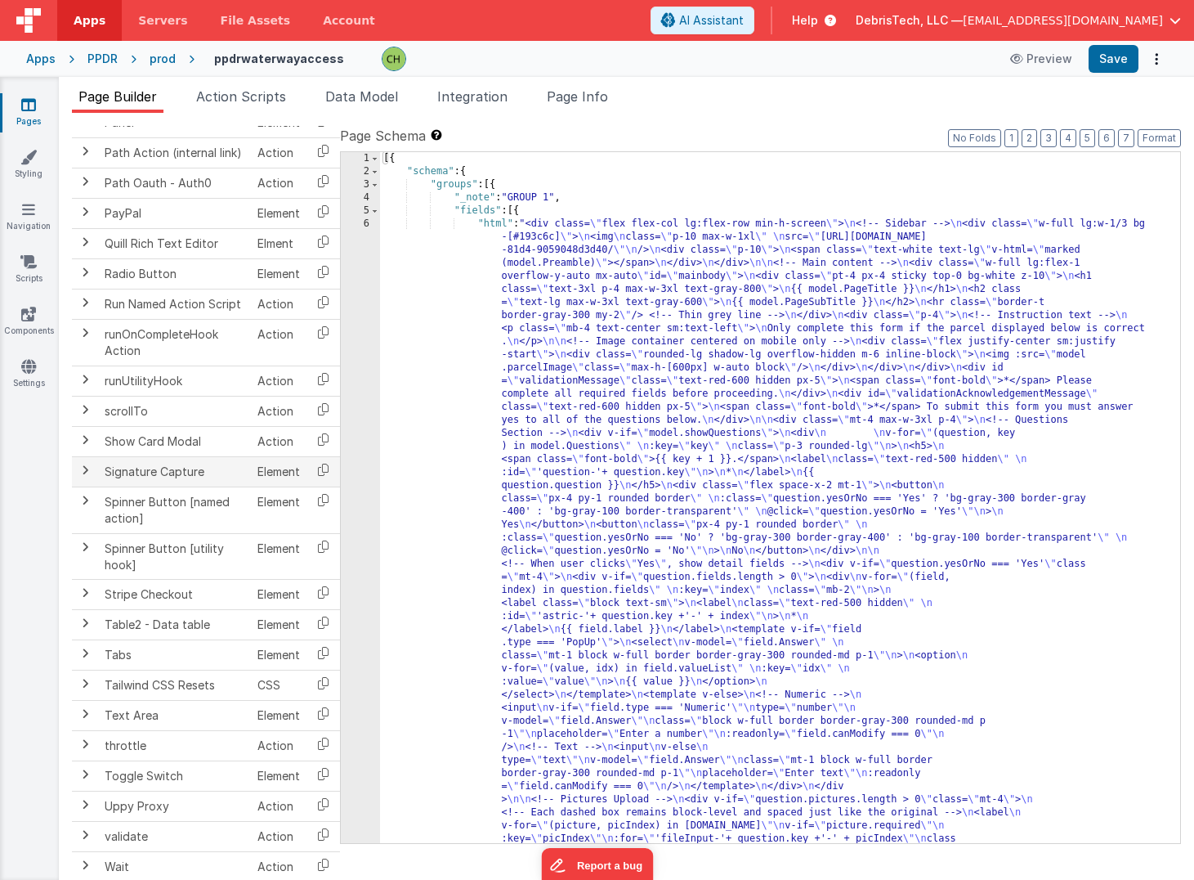
scroll to position [1788, 0]
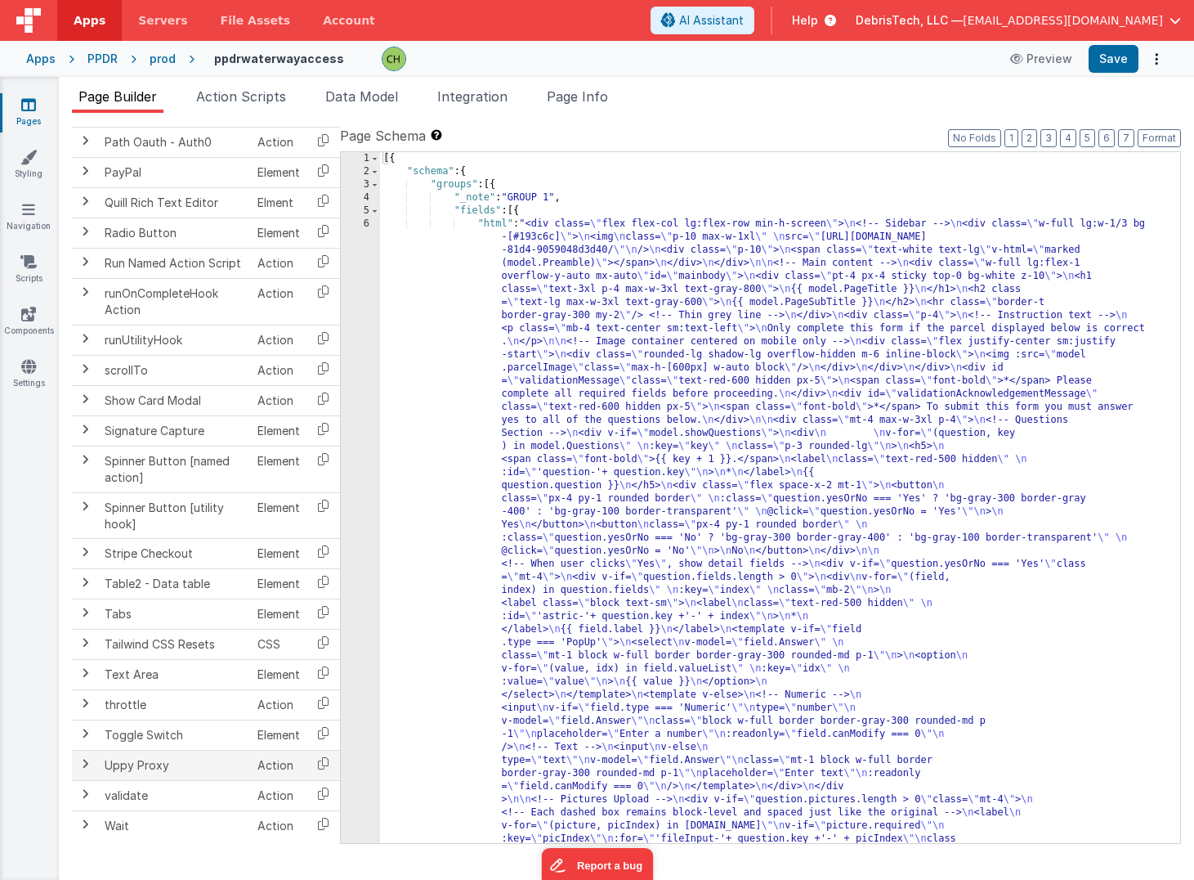
click at [84, 765] on span at bounding box center [84, 763] width 13 height 13
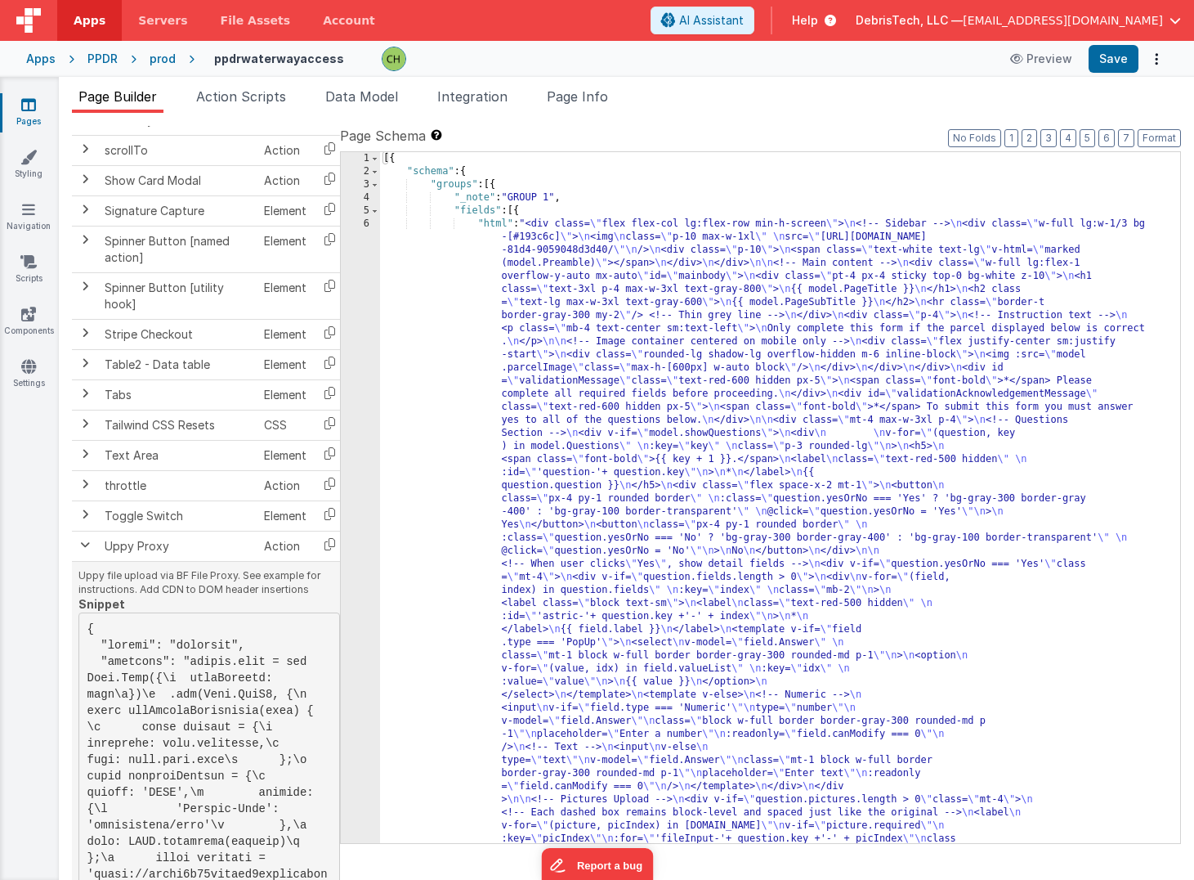
scroll to position [2002, 0]
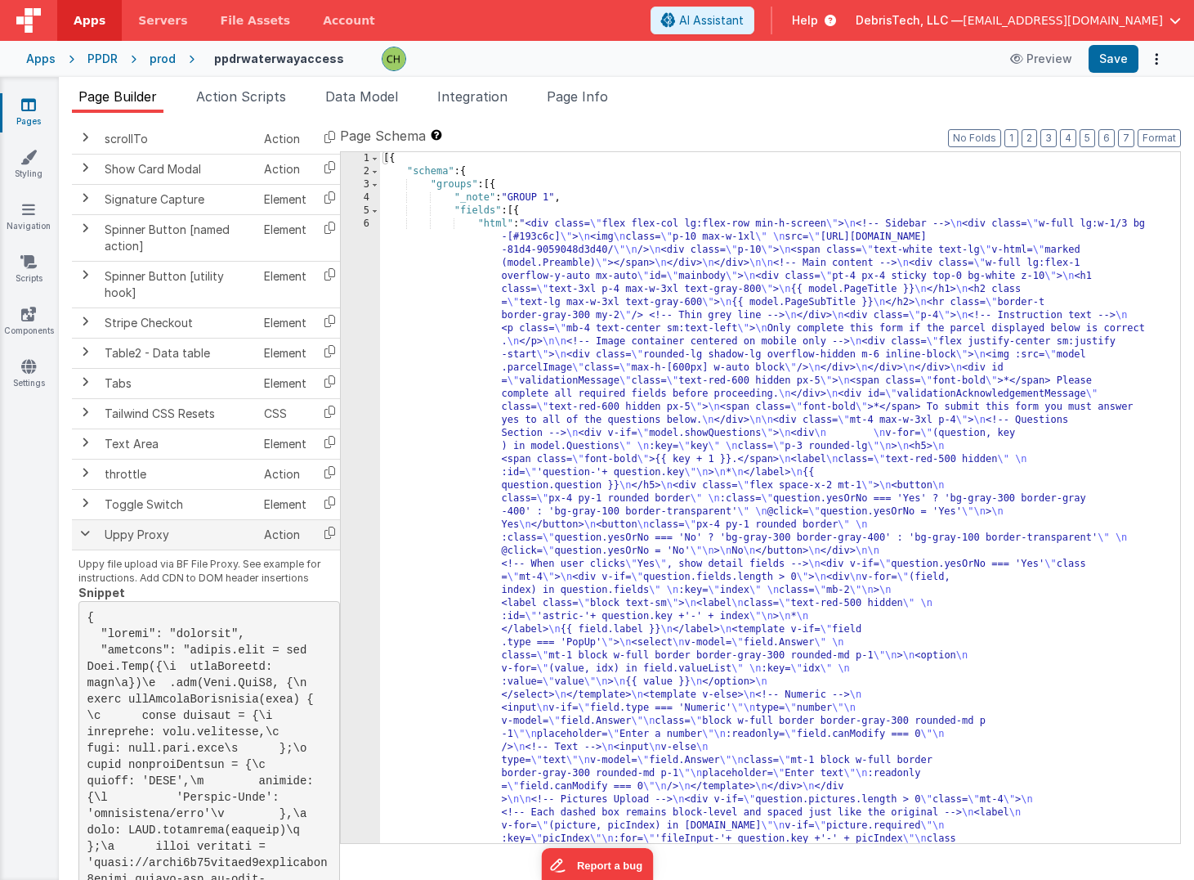
click at [81, 532] on span at bounding box center [84, 532] width 13 height 13
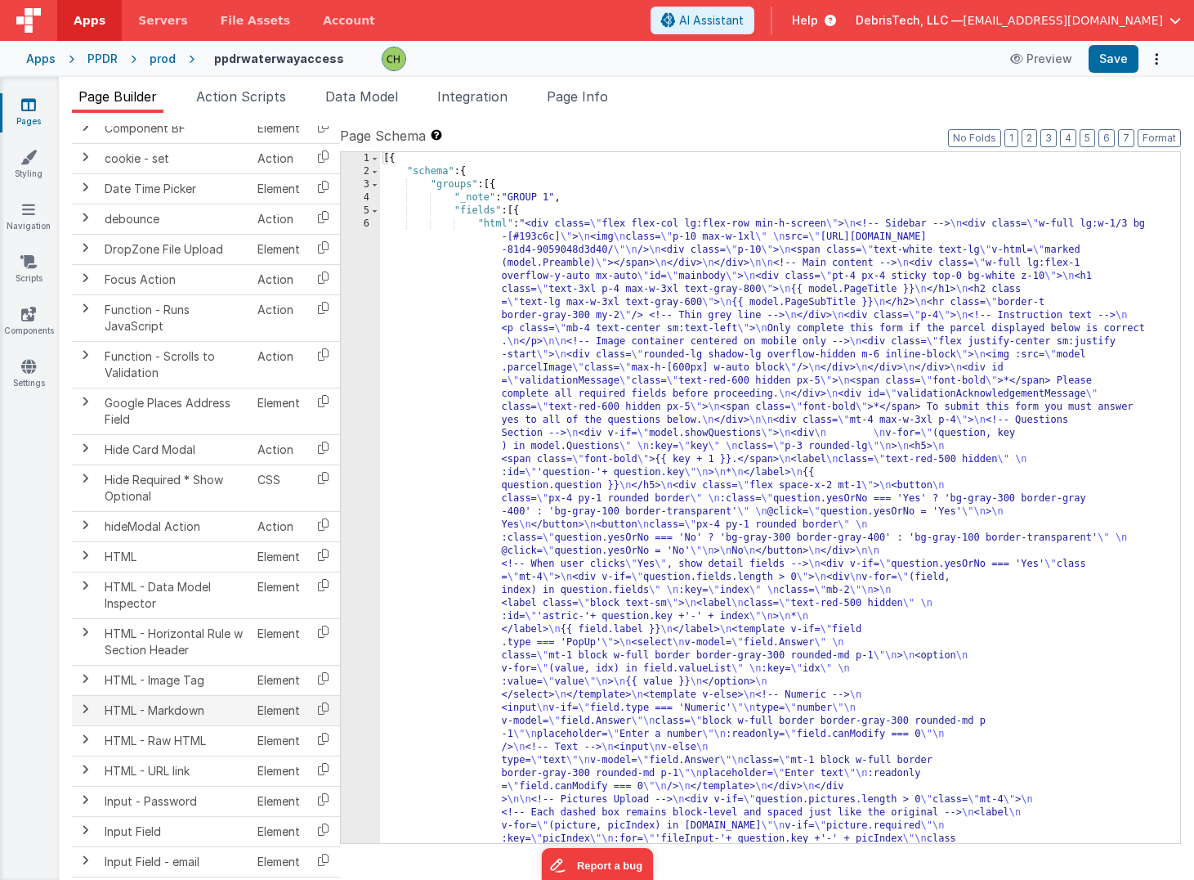
scroll to position [712, 0]
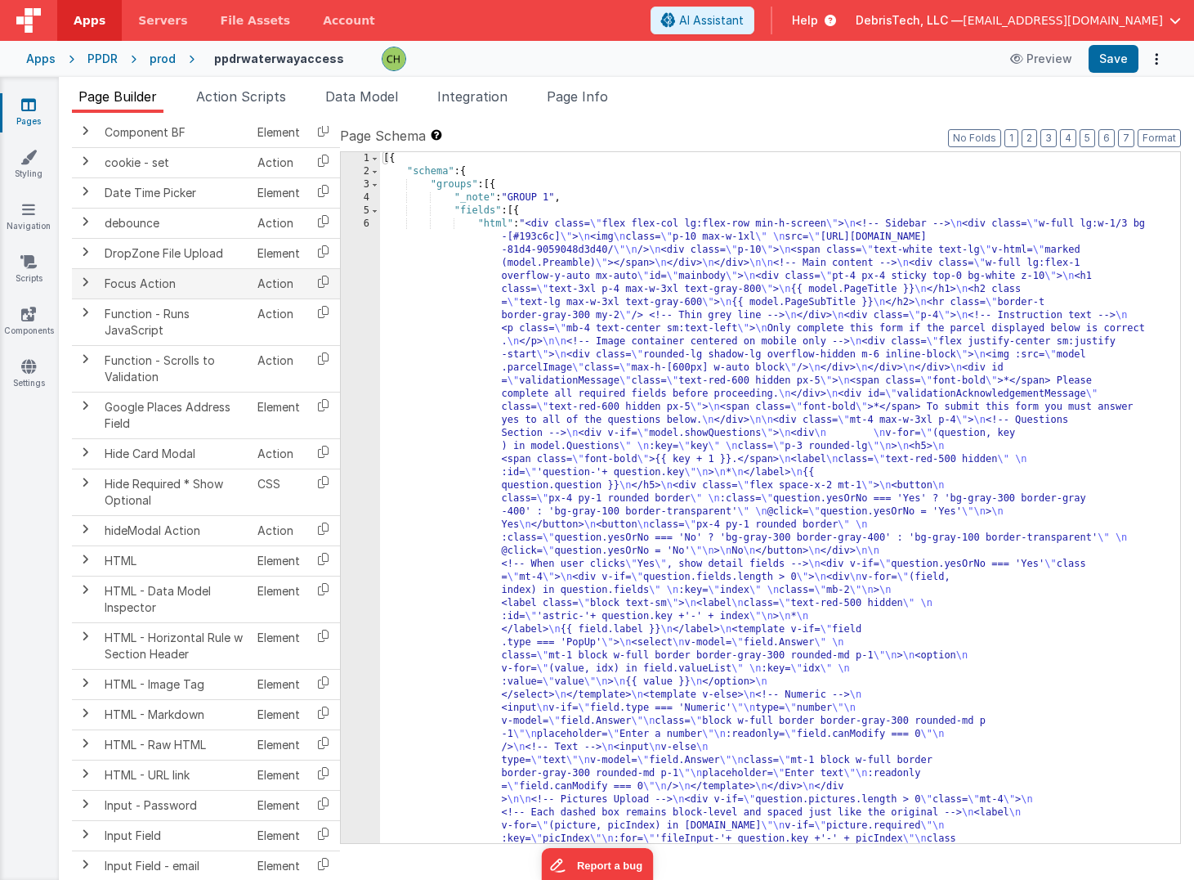
click at [92, 280] on td at bounding box center [85, 283] width 26 height 30
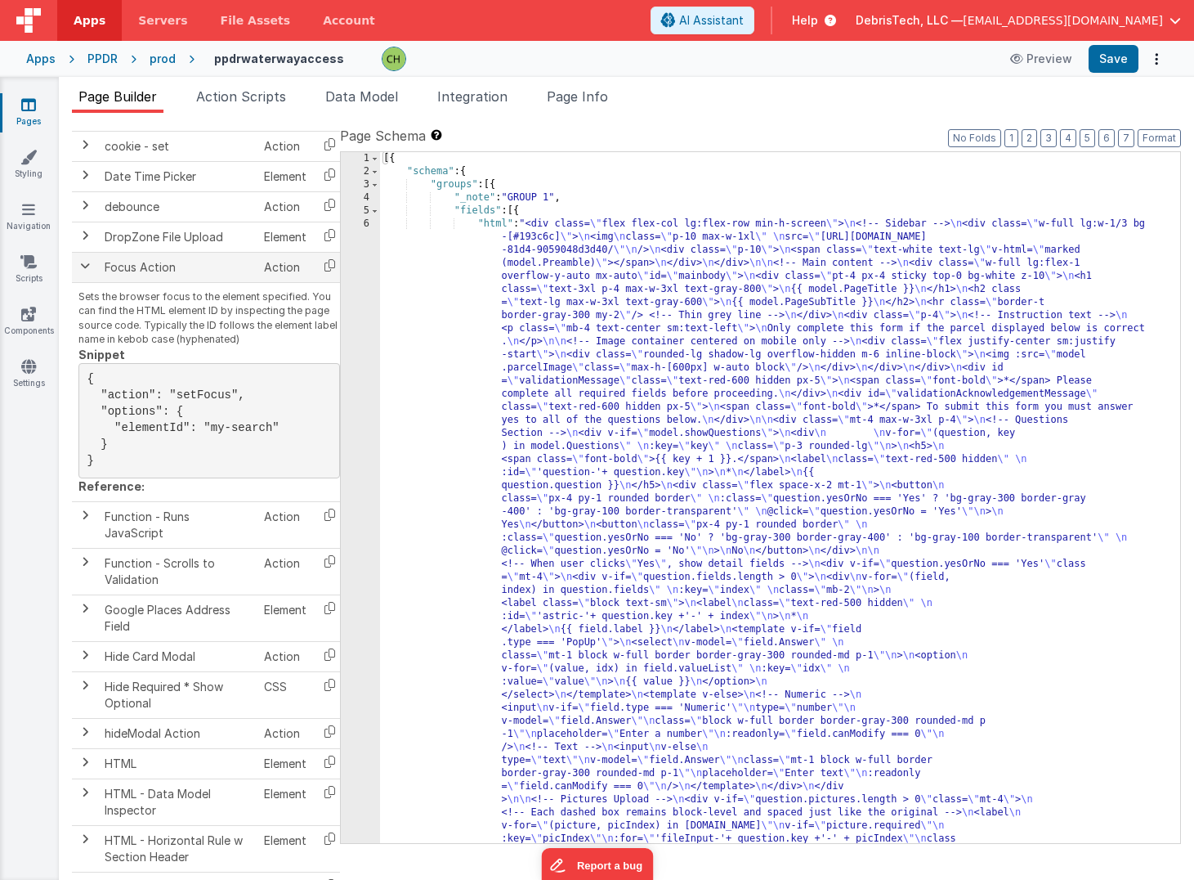
click at [87, 265] on span at bounding box center [84, 265] width 13 height 13
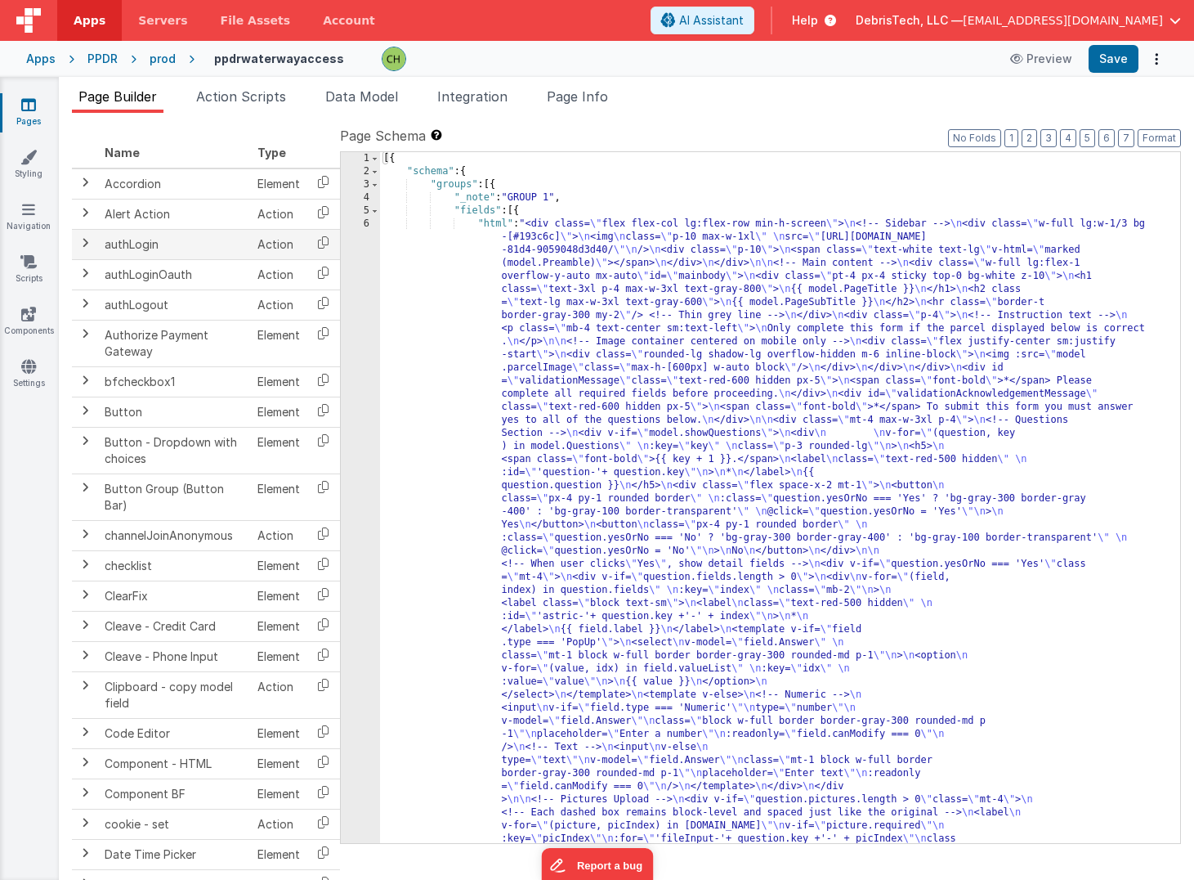
scroll to position [0, 0]
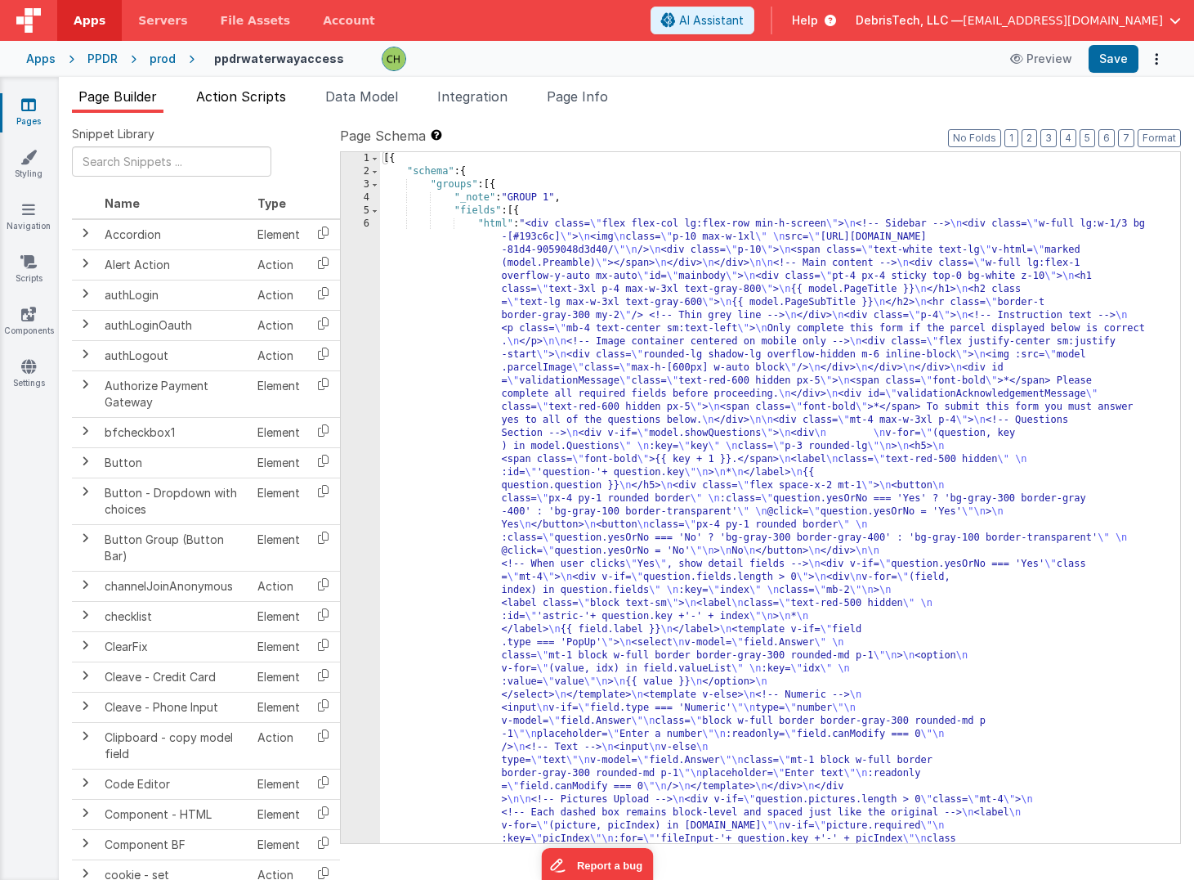
click at [253, 98] on span "Action Scripts" at bounding box center [241, 96] width 90 height 16
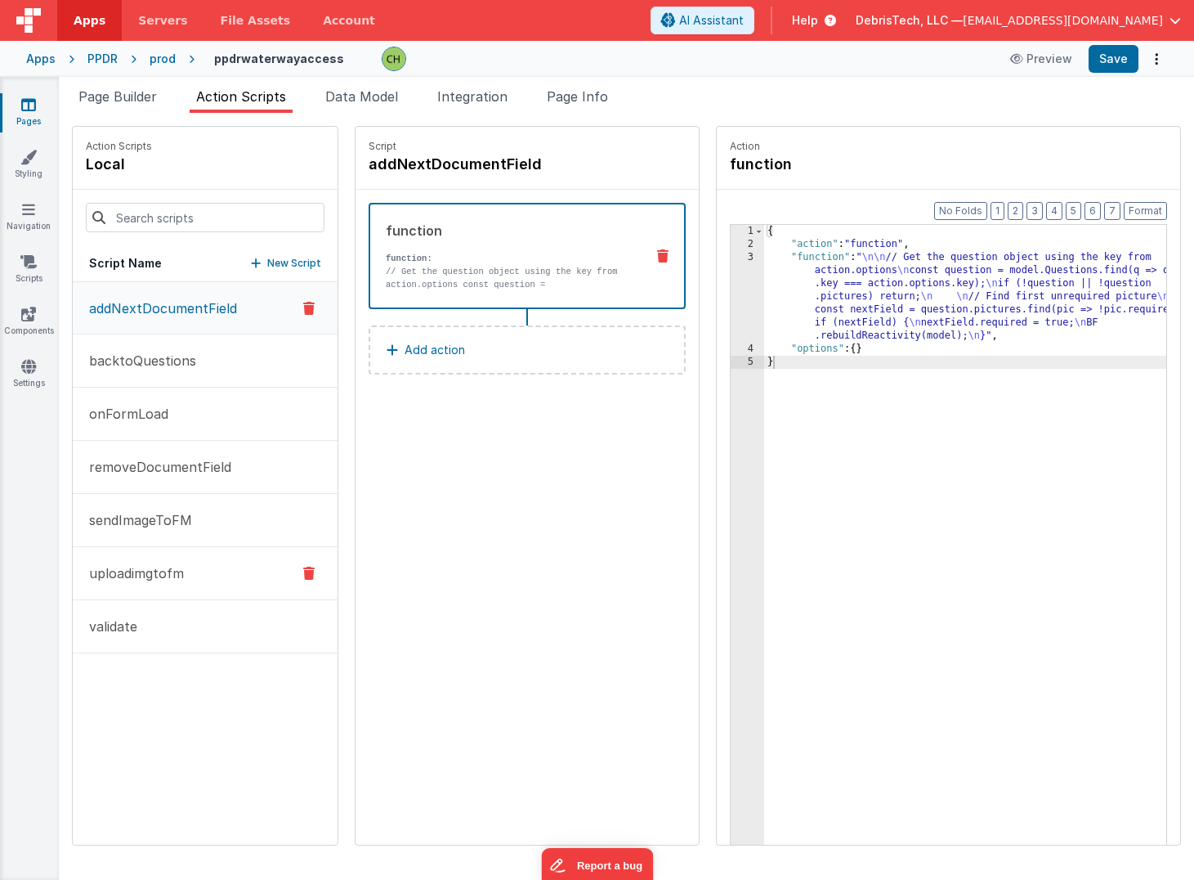
click at [142, 569] on p "uploadimgtofm" at bounding box center [131, 573] width 105 height 20
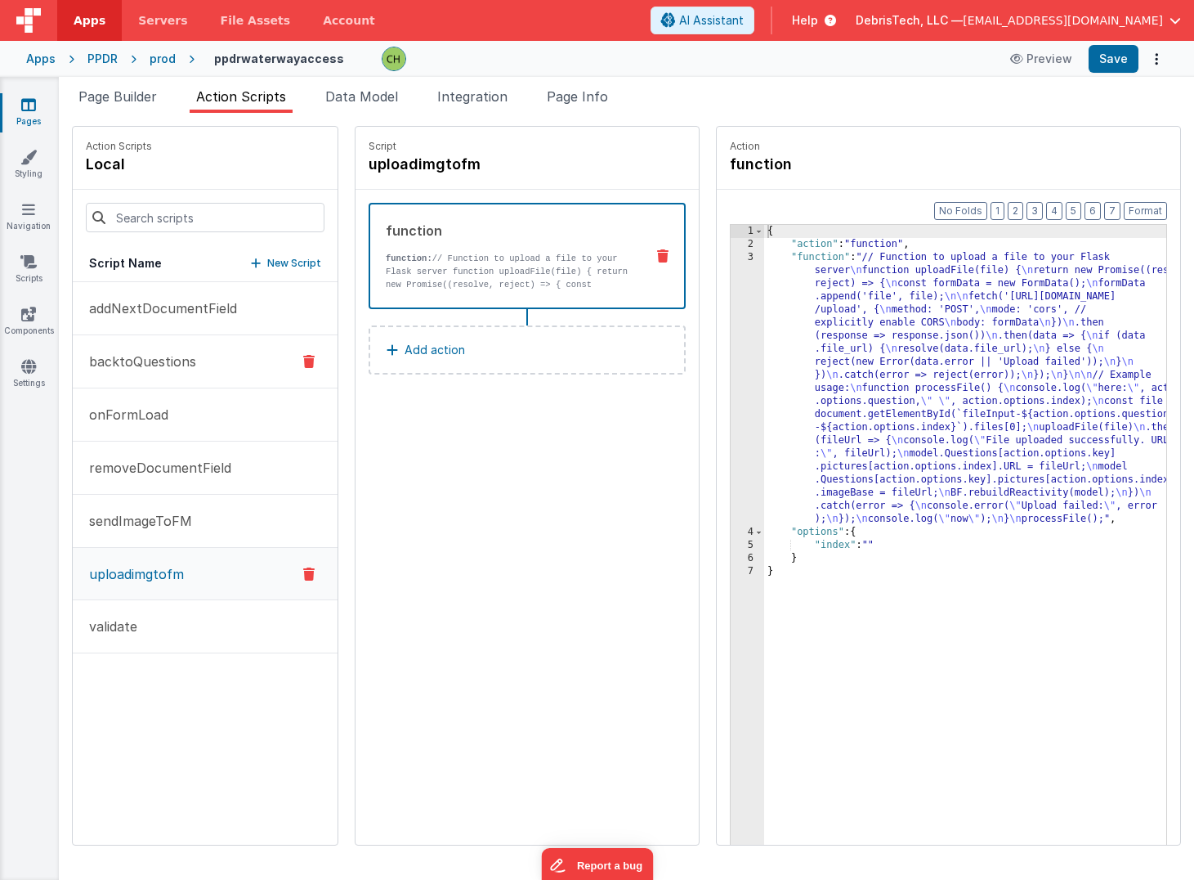
click at [73, 548] on button "uploadimgtofm" at bounding box center [205, 574] width 265 height 52
click at [43, 172] on link "Styling" at bounding box center [28, 165] width 59 height 33
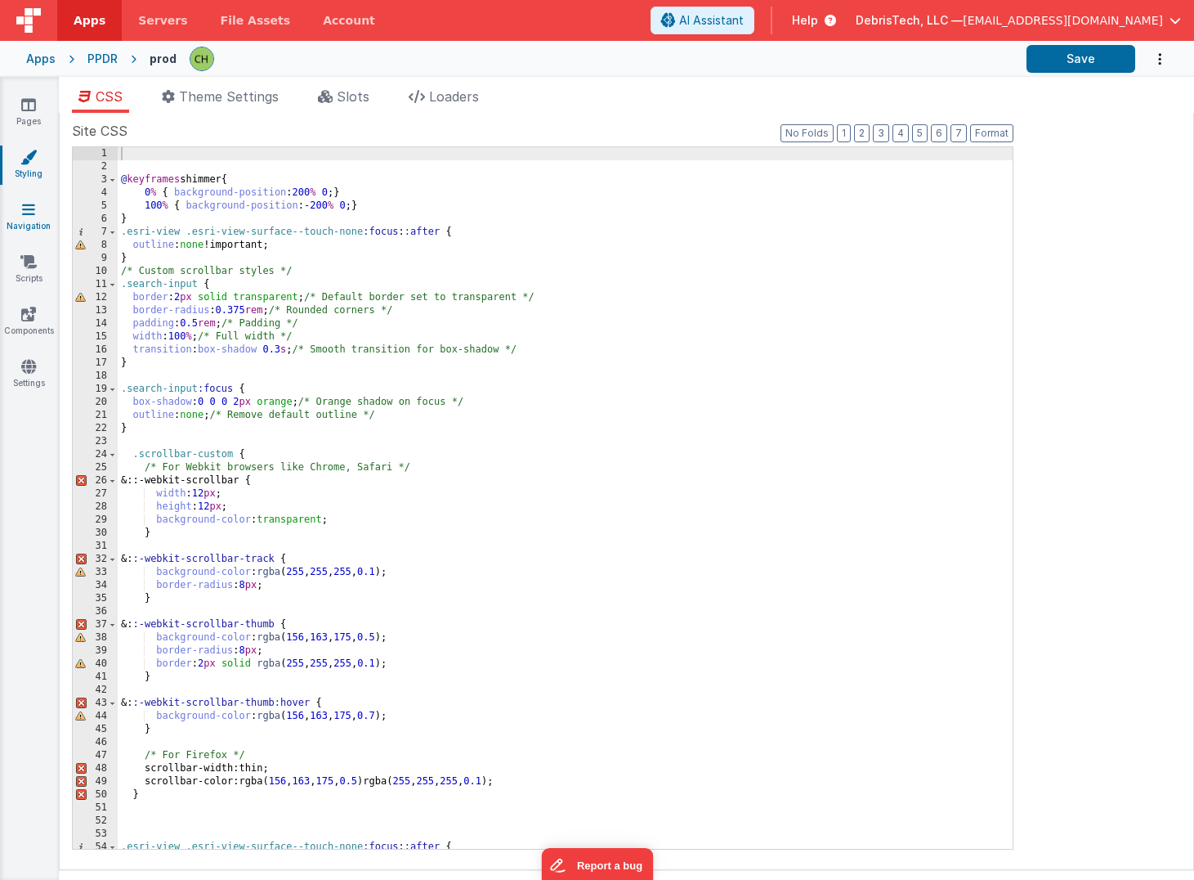
click at [23, 213] on icon at bounding box center [28, 209] width 13 height 16
